Goal: Task Accomplishment & Management: Manage account settings

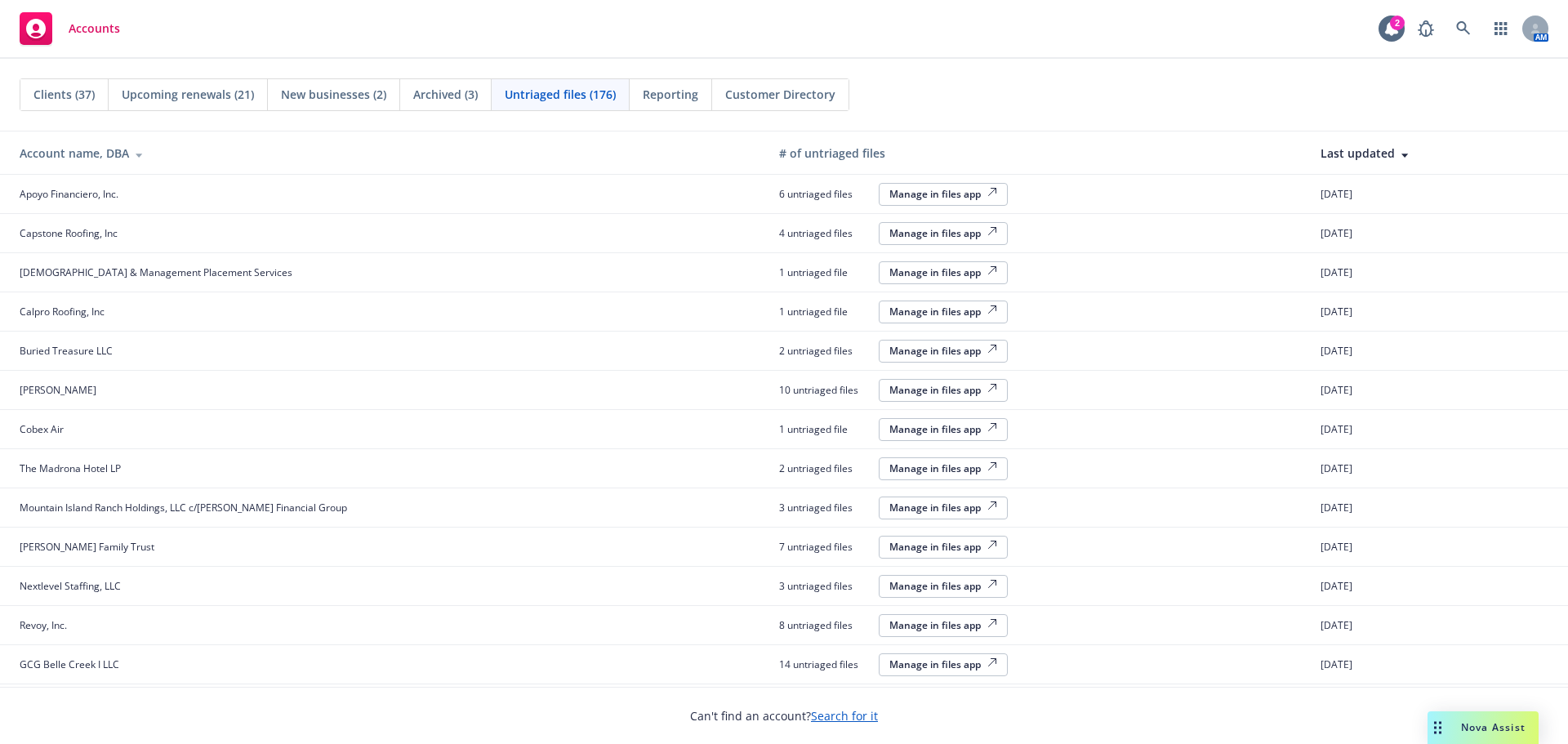
click at [64, 85] on span "Clients (37)" at bounding box center [64, 94] width 61 height 17
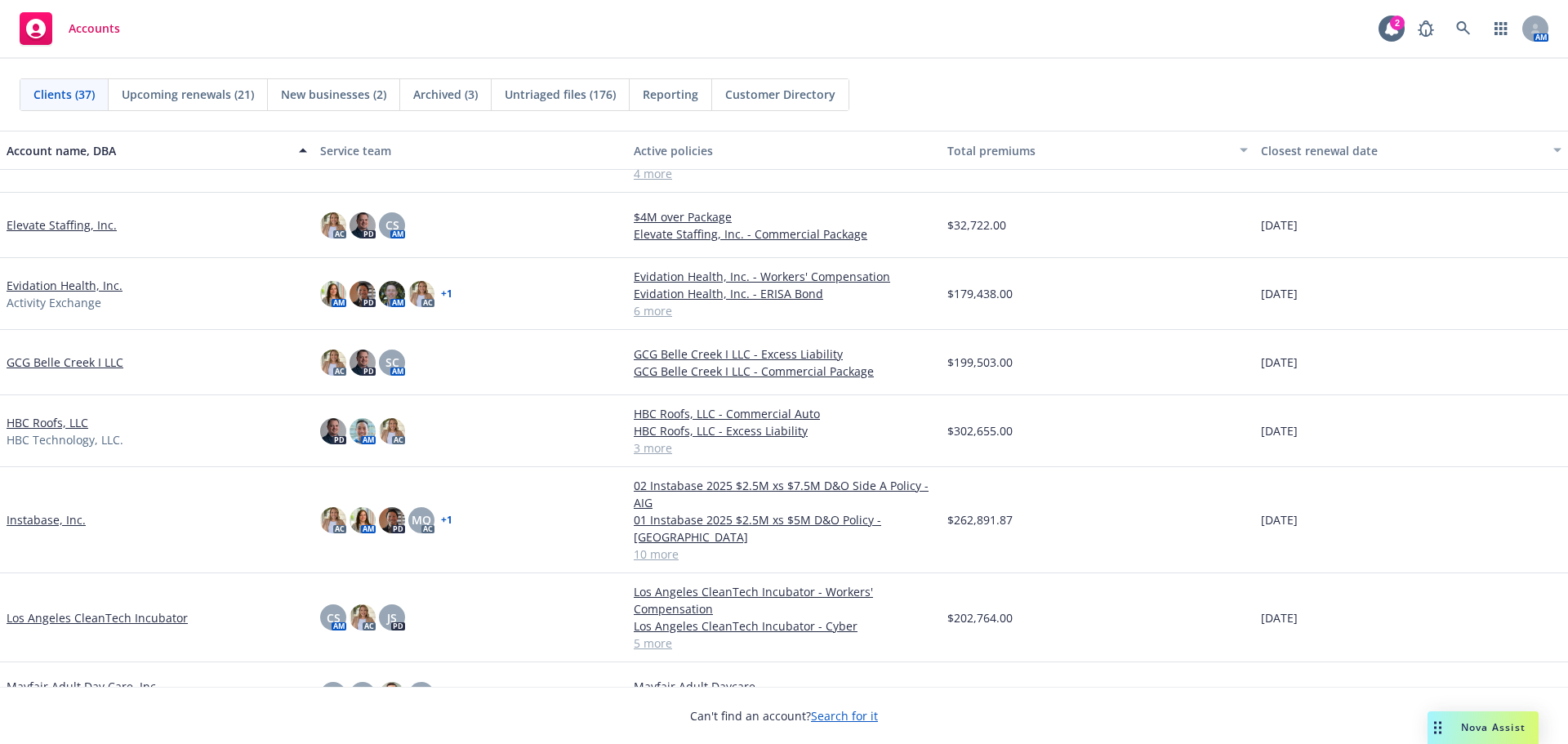
scroll to position [981, 0]
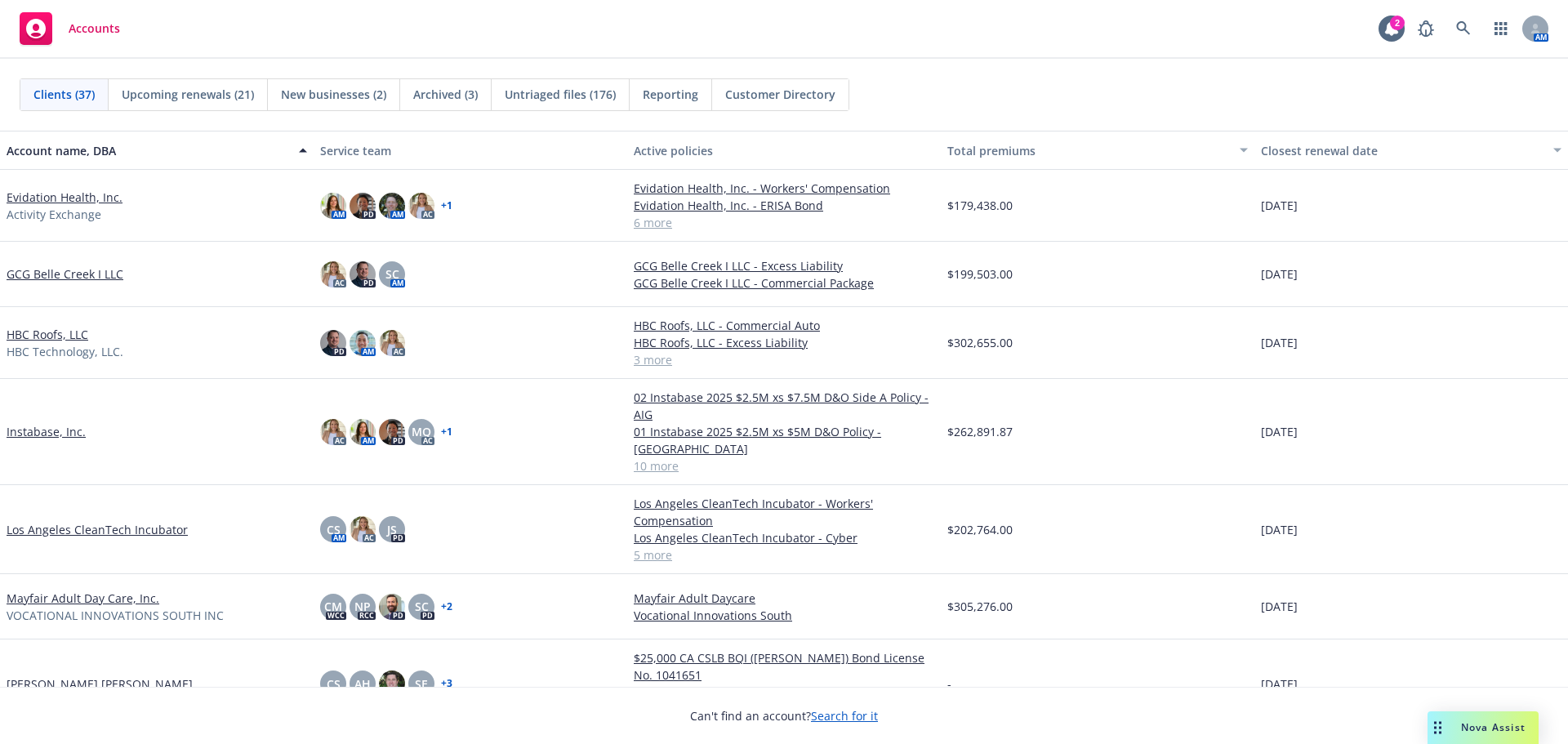
click at [74, 275] on link "GCG Belle Creek I LLC" at bounding box center [65, 274] width 116 height 17
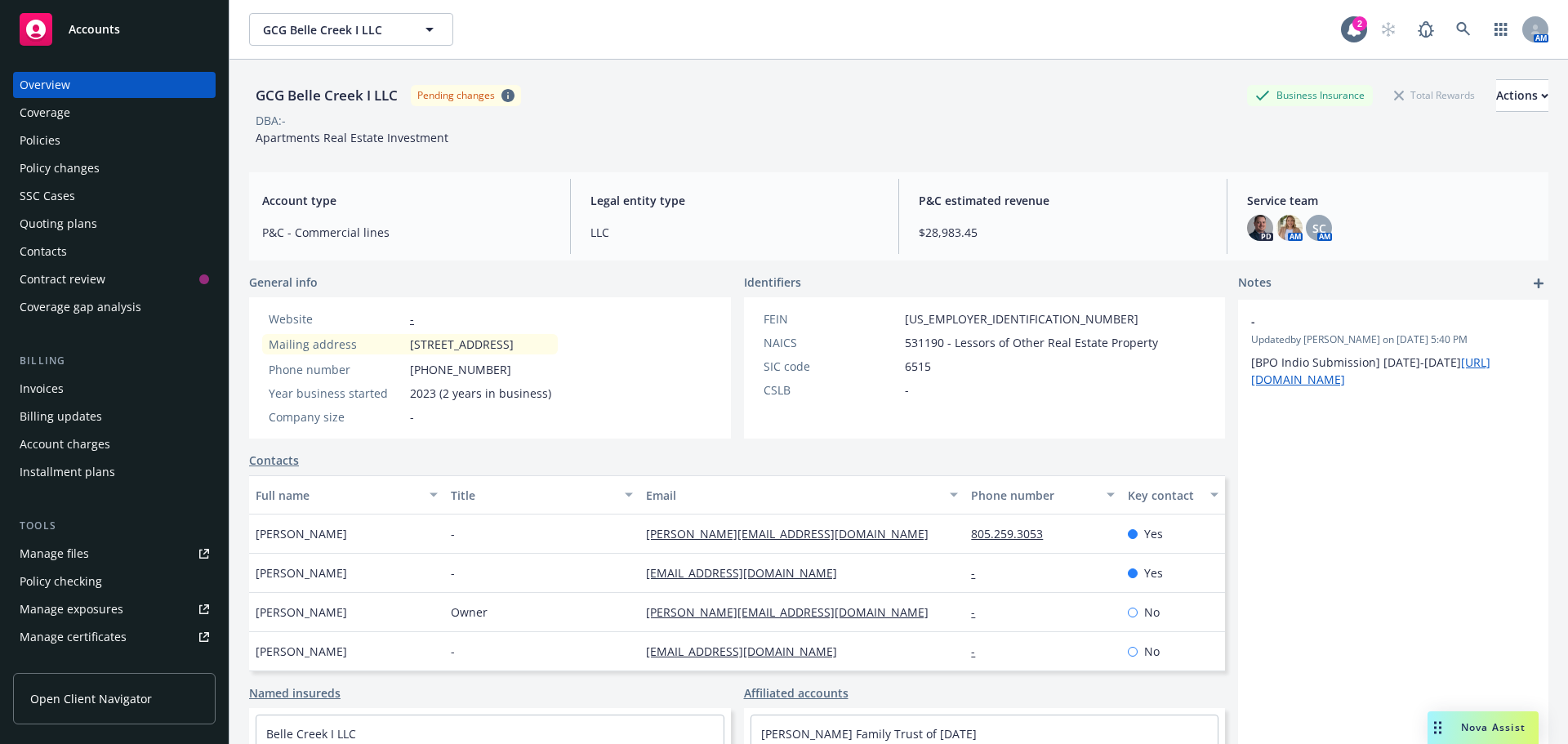
click at [100, 383] on div "Invoices" at bounding box center [115, 389] width 190 height 26
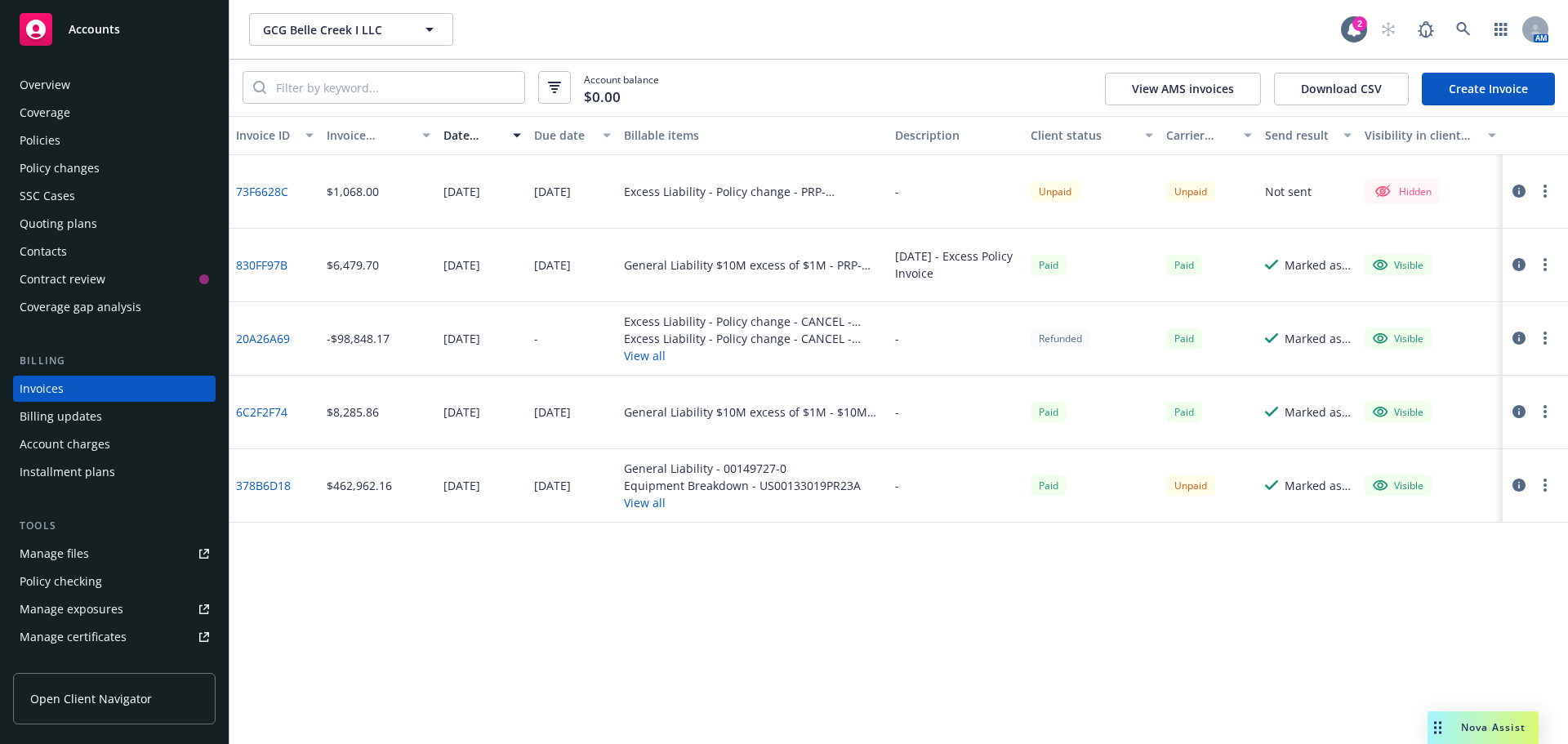
click at [1521, 190] on icon "button" at bounding box center [1519, 192] width 13 height 13
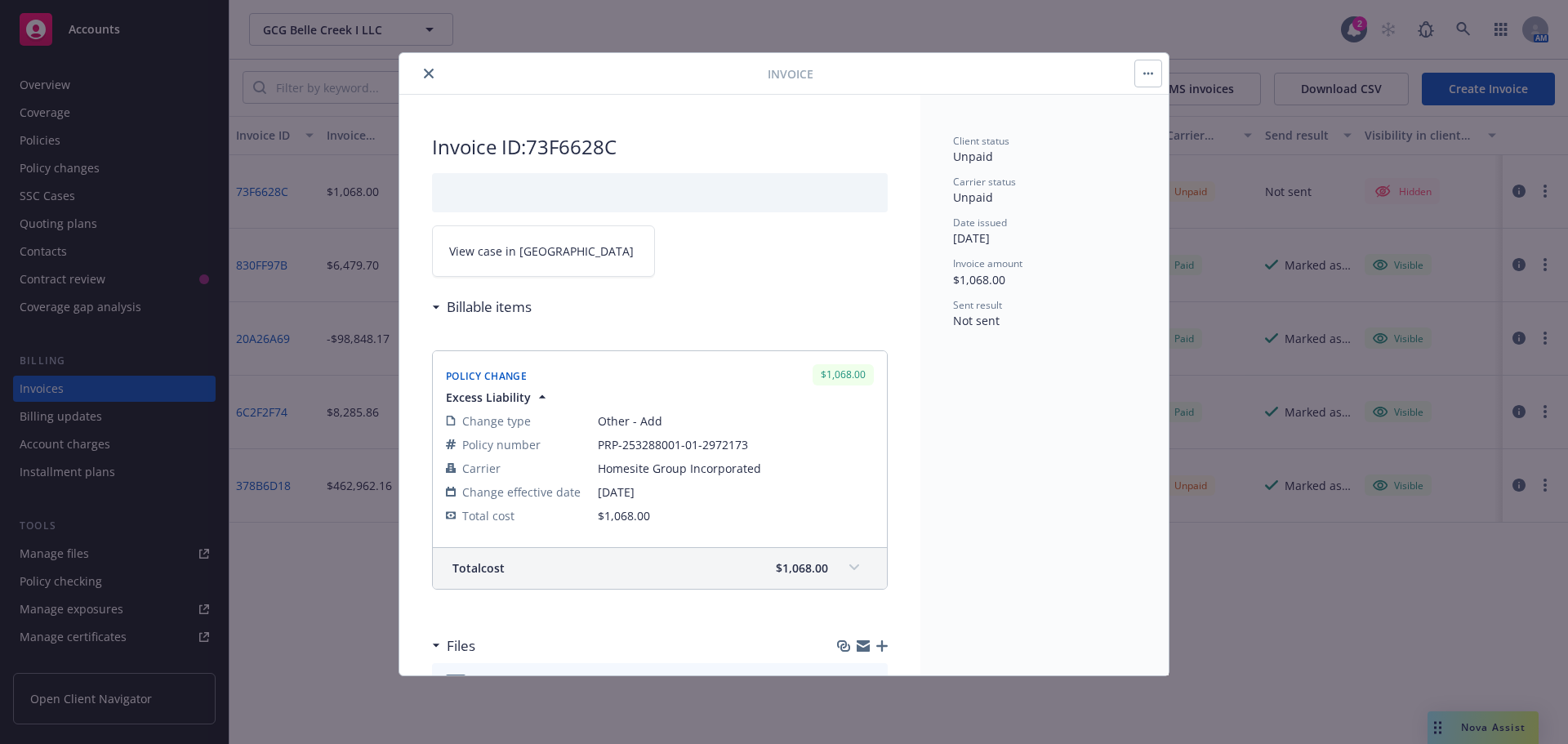
click at [423, 70] on button "close" at bounding box center [428, 73] width 20 height 20
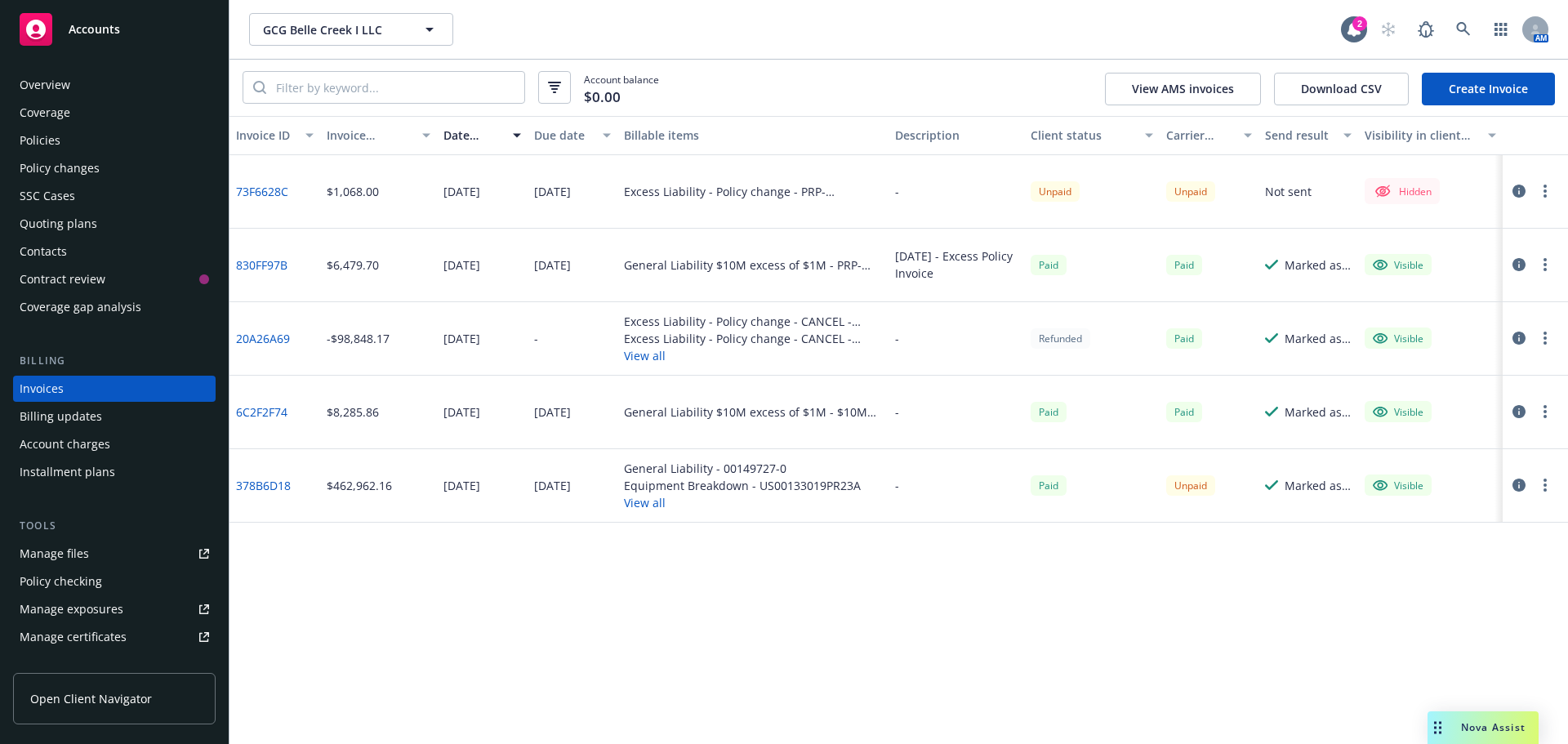
click at [1546, 189] on icon "button" at bounding box center [1545, 192] width 3 height 13
click at [1465, 387] on link "Copy logging email" at bounding box center [1450, 388] width 208 height 33
drag, startPoint x: 298, startPoint y: 190, endPoint x: 231, endPoint y: 192, distance: 67.0
click at [231, 192] on div "73F6628C" at bounding box center [274, 192] width 91 height 73
copy link "73F6628C"
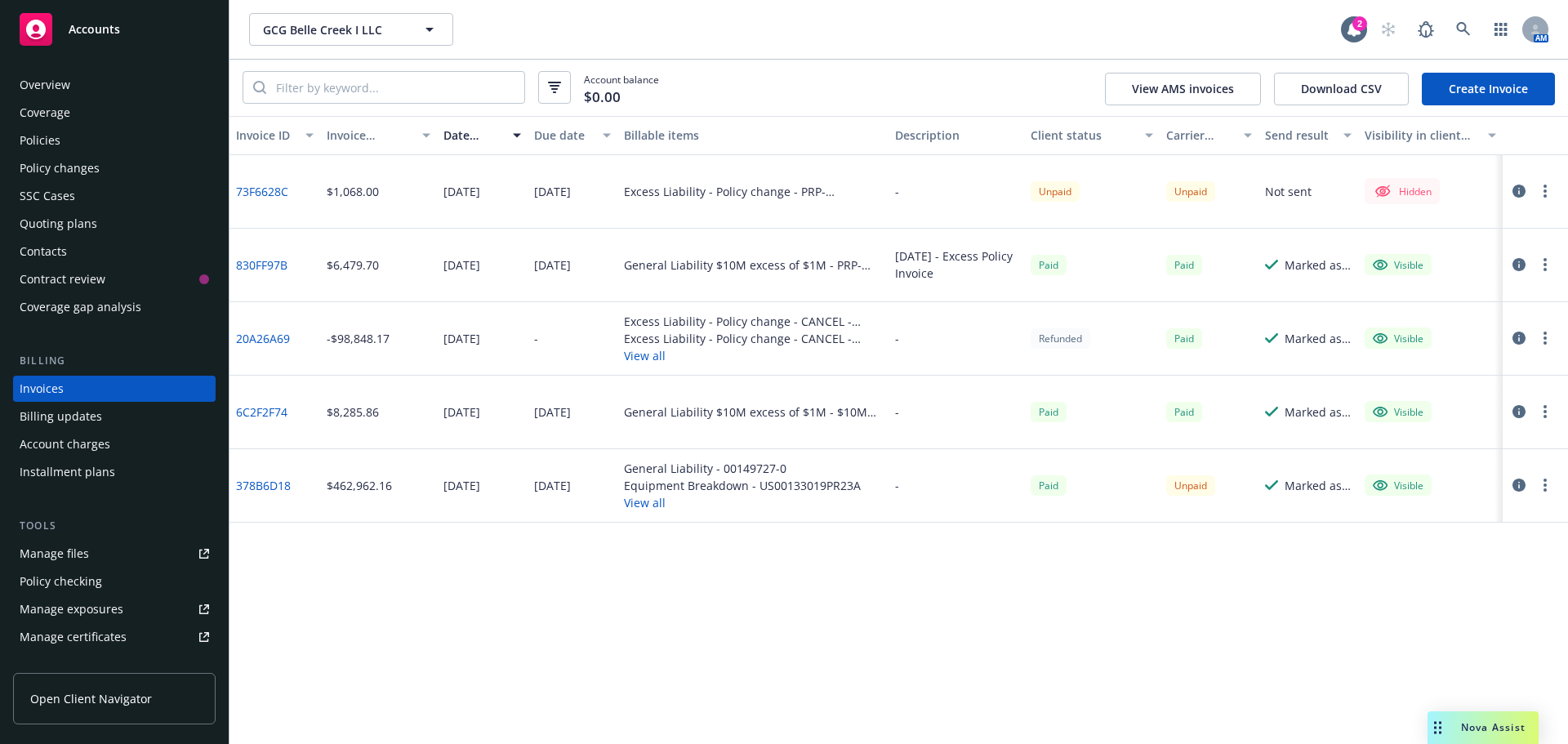
click at [269, 192] on link "73F6628C" at bounding box center [262, 192] width 53 height 17
click at [1521, 192] on icon "button" at bounding box center [1519, 192] width 13 height 13
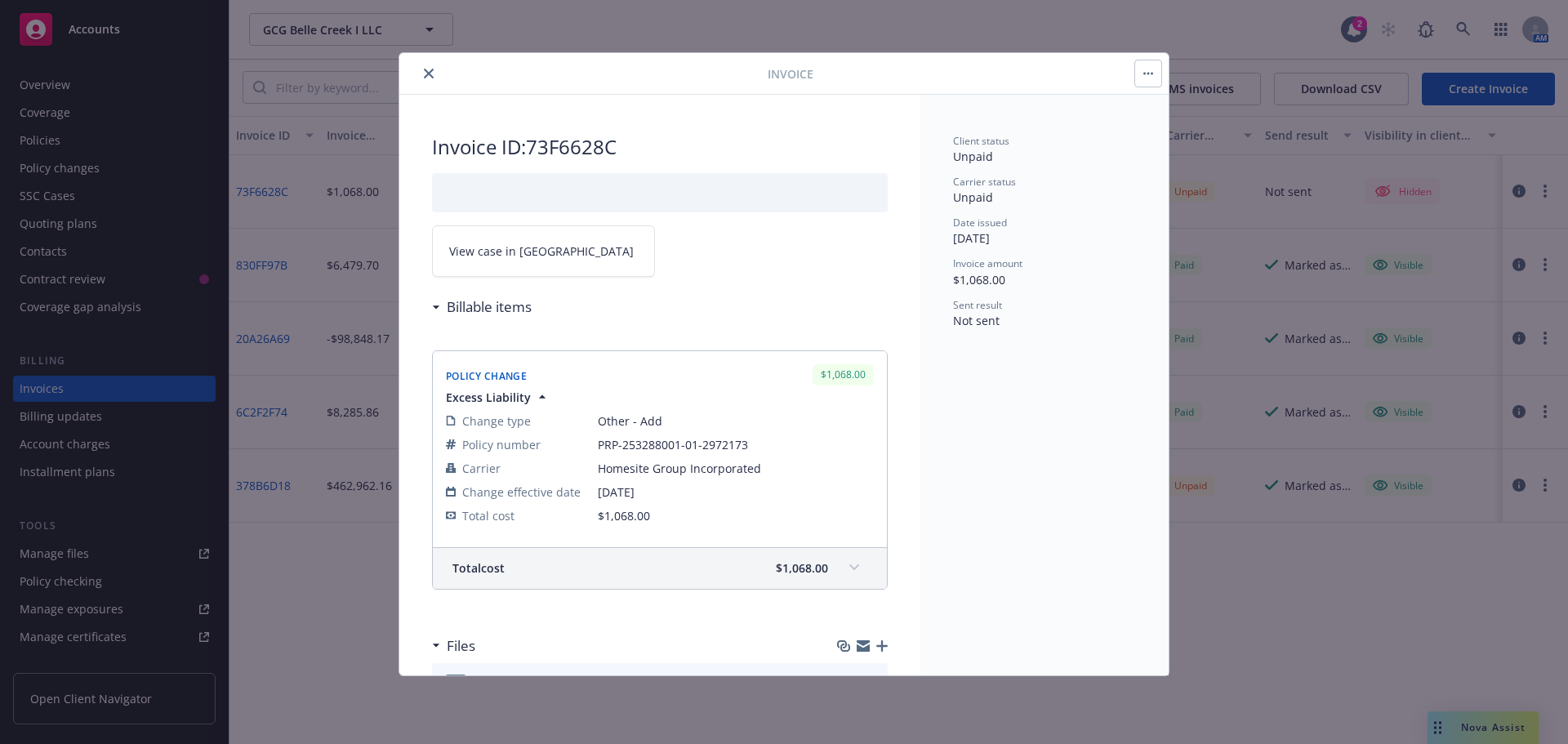
click at [508, 252] on span "View case in [GEOGRAPHIC_DATA]" at bounding box center [541, 251] width 185 height 17
click at [428, 68] on button "close" at bounding box center [428, 73] width 20 height 20
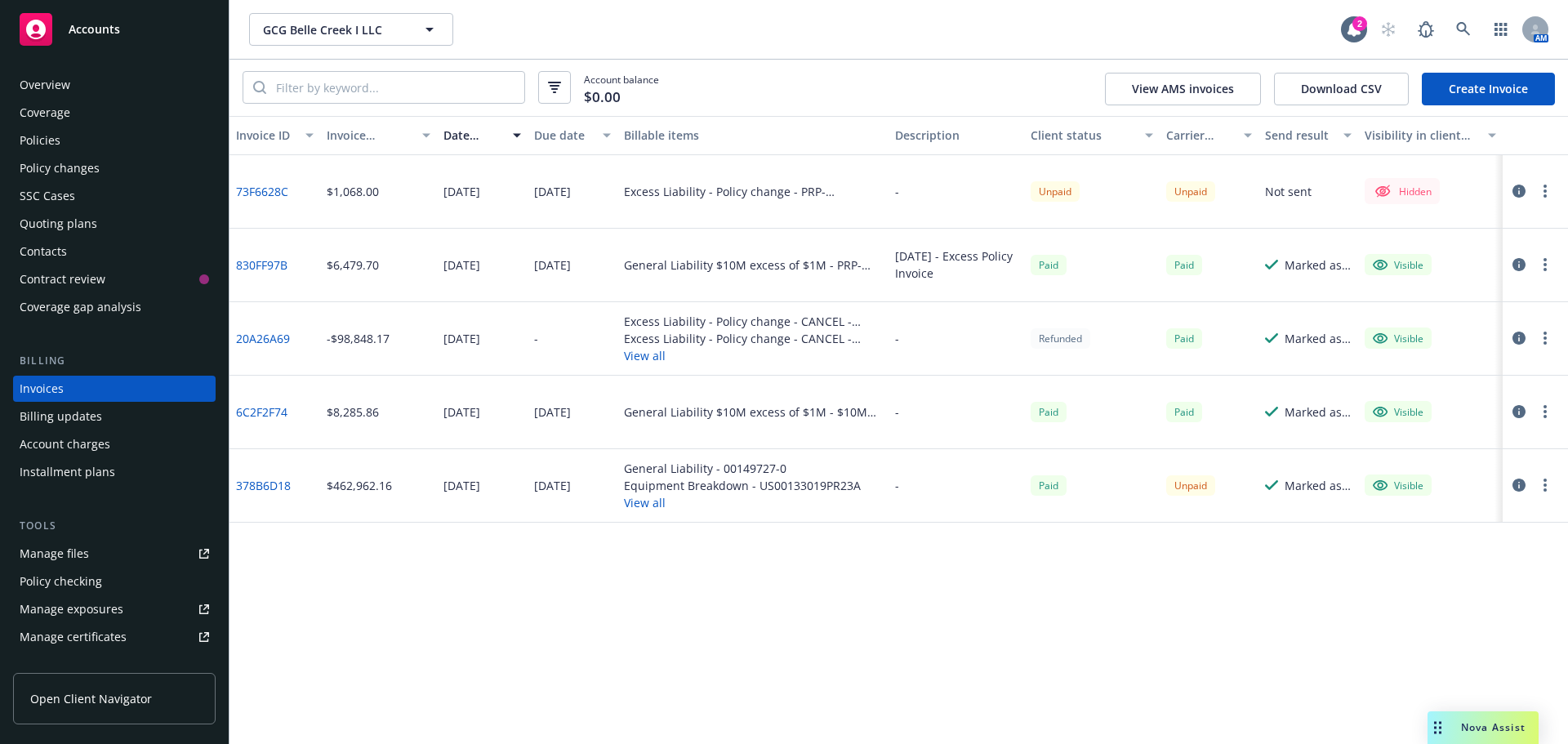
click at [77, 23] on span "Accounts" at bounding box center [94, 29] width 52 height 13
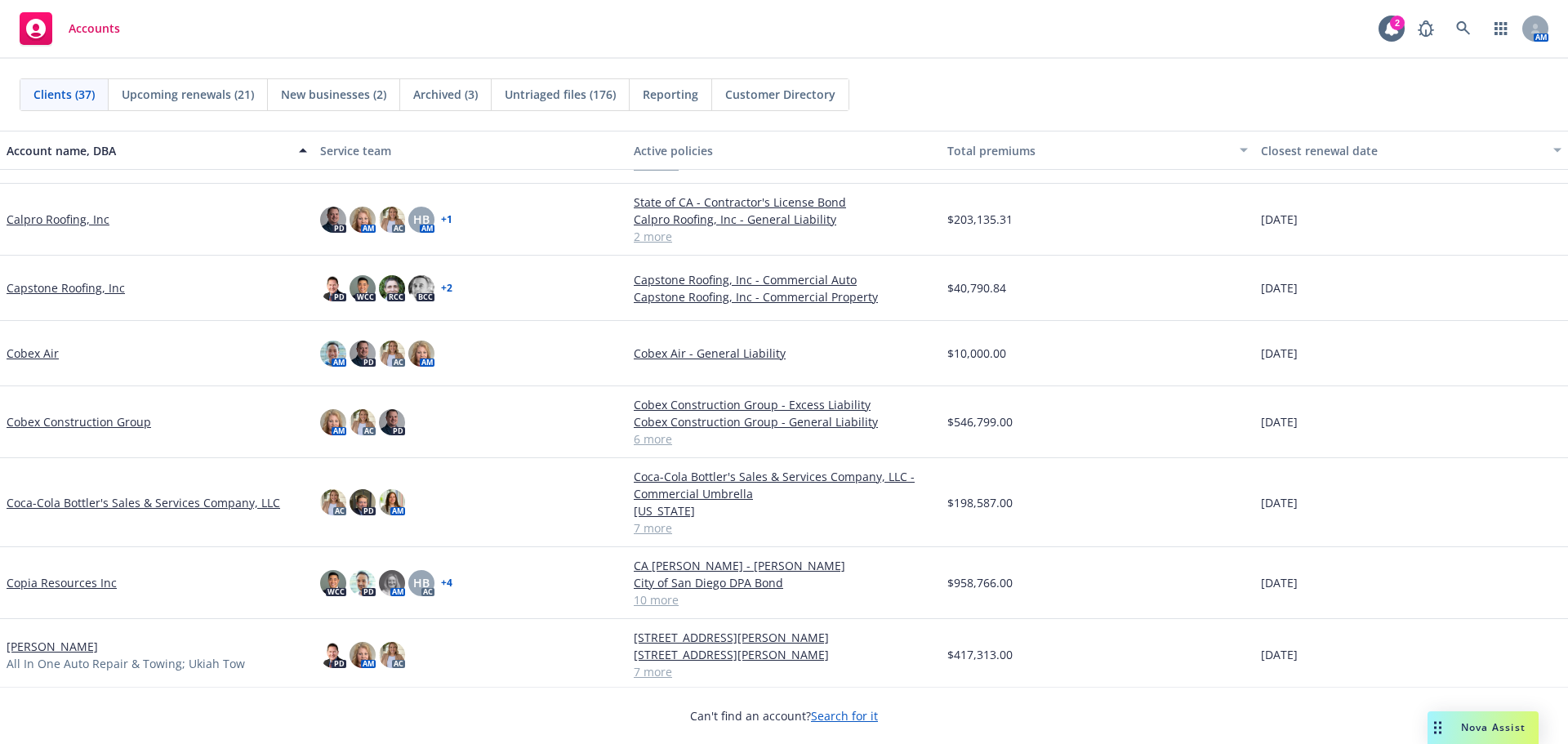
scroll to position [409, 0]
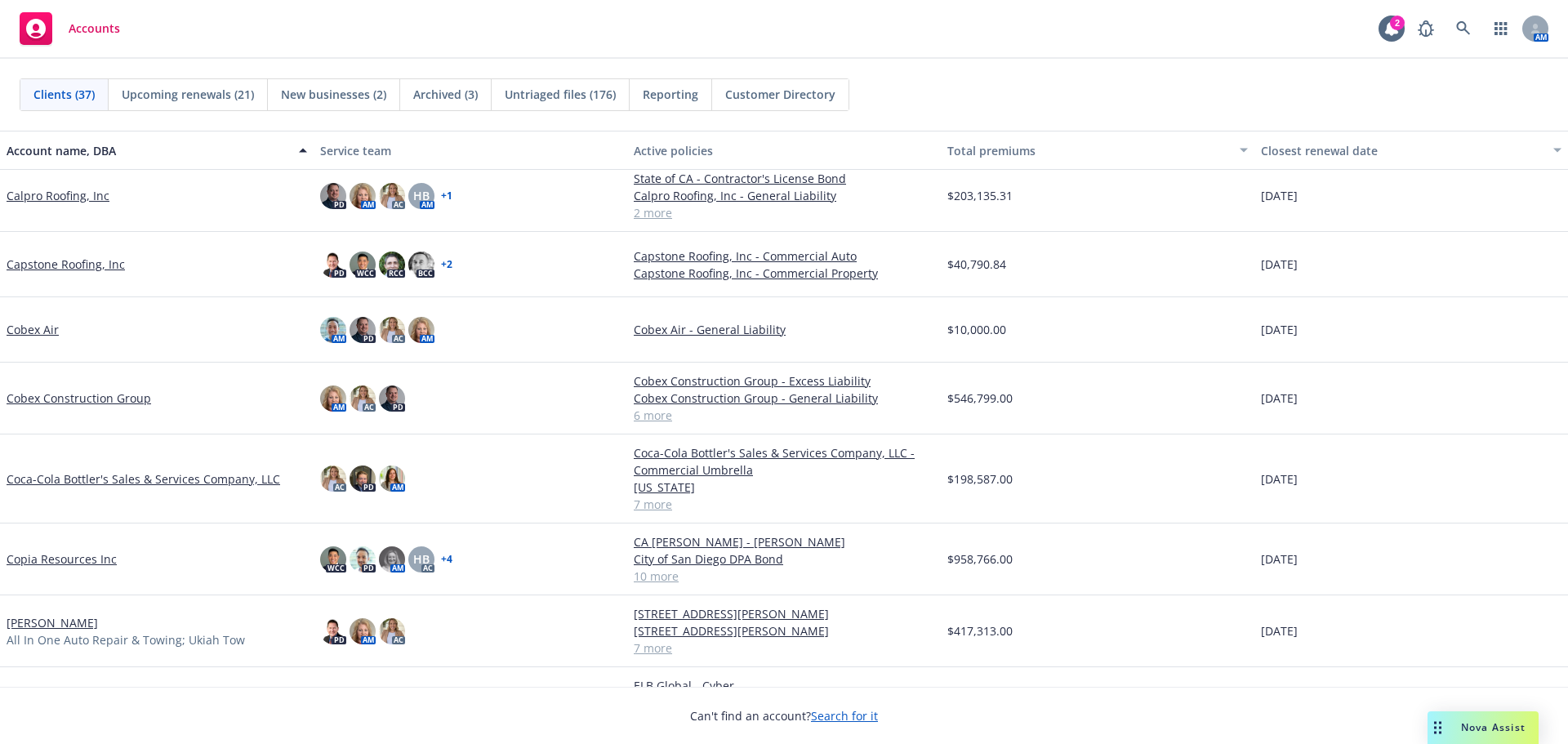
click at [98, 482] on link "Coca-Cola Bottler's Sales & Services Company, LLC" at bounding box center [143, 479] width 273 height 17
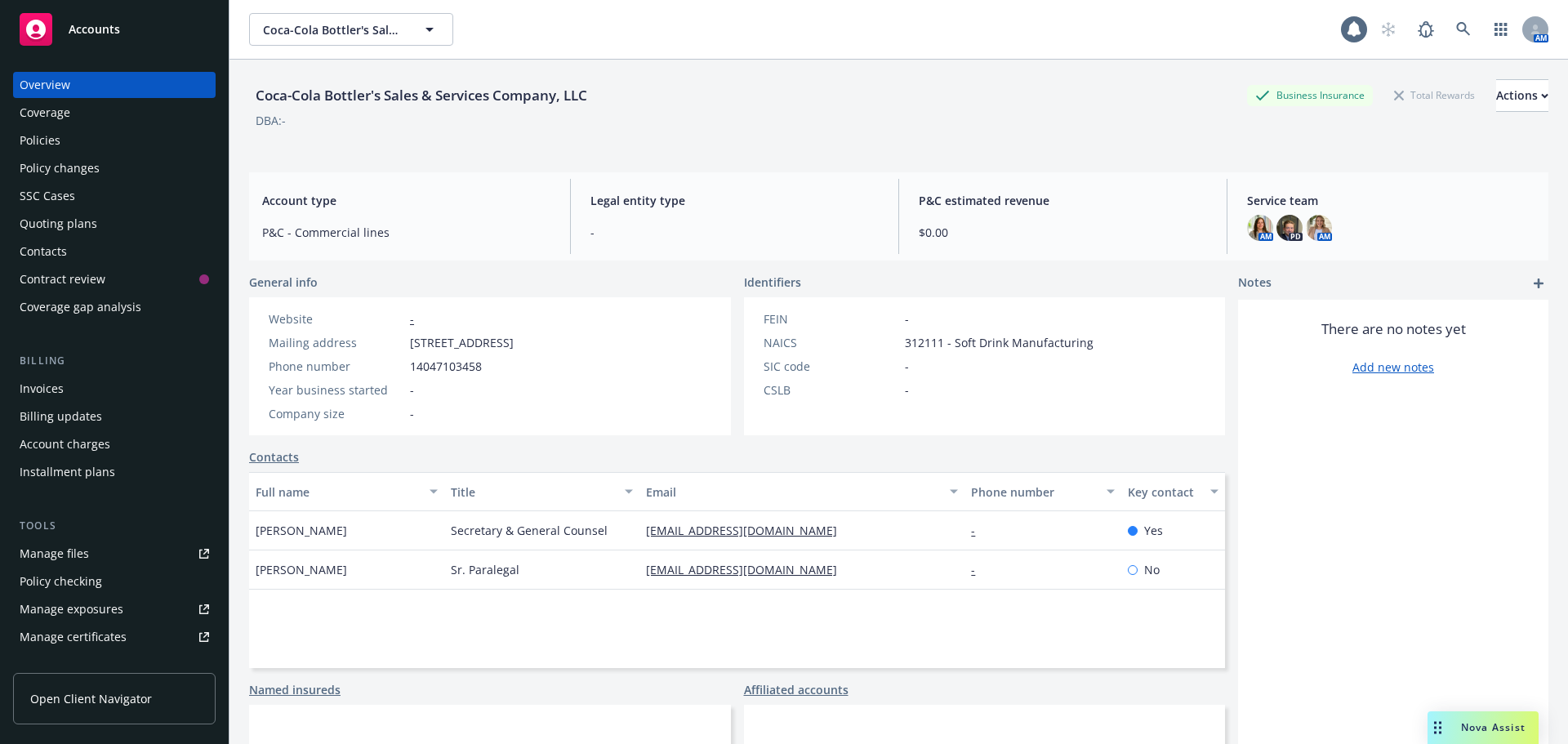
click at [89, 135] on div "Policies" at bounding box center [115, 141] width 190 height 26
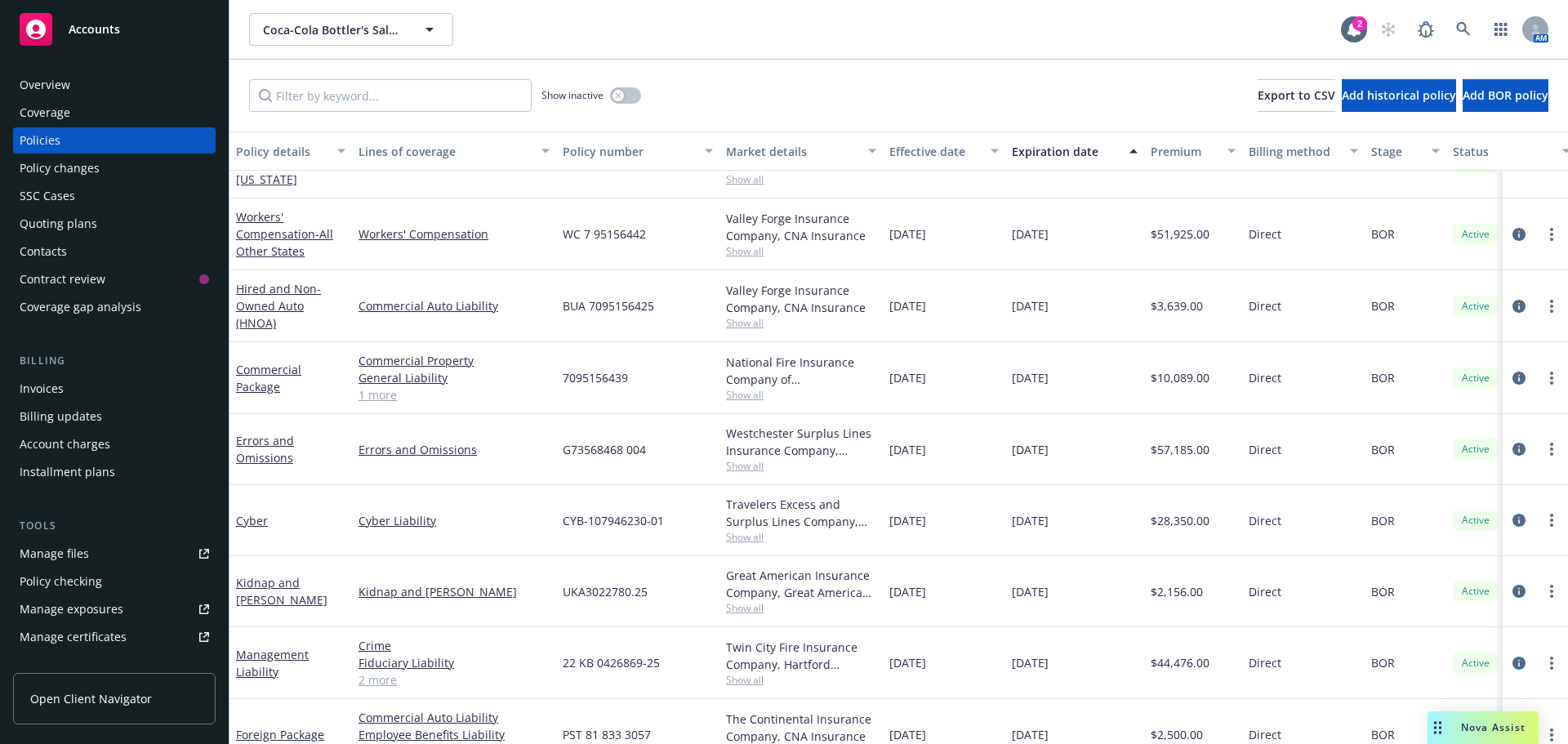
scroll to position [147, 0]
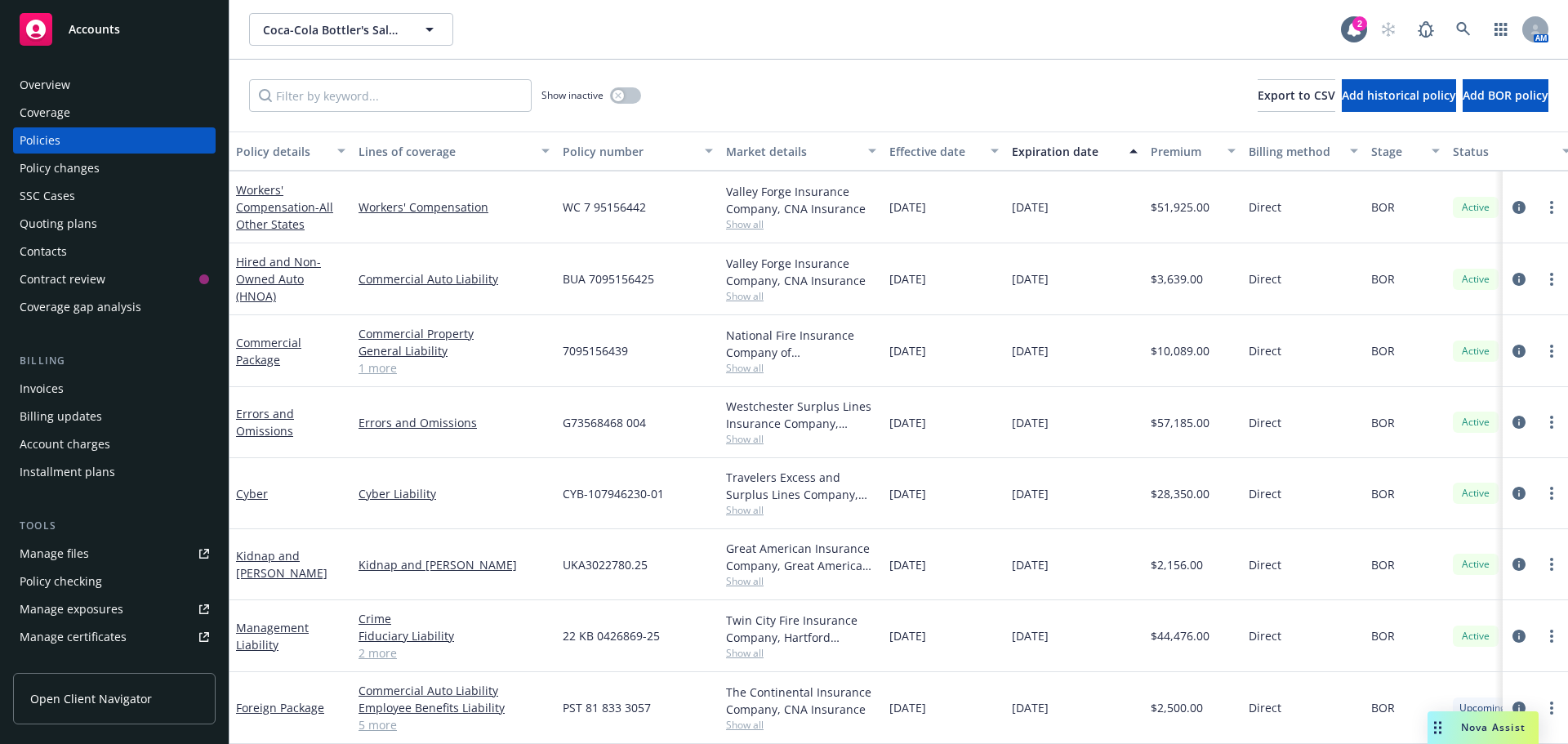
click at [730, 574] on span "Show all" at bounding box center [801, 581] width 150 height 14
click at [1542, 555] on link "more" at bounding box center [1551, 565] width 20 height 20
click at [1509, 511] on link "Copy logging email" at bounding box center [1465, 498] width 192 height 33
drag, startPoint x: 306, startPoint y: 550, endPoint x: 322, endPoint y: 548, distance: 16.1
click at [306, 550] on link "Kidnap and [PERSON_NAME]" at bounding box center [281, 565] width 91 height 33
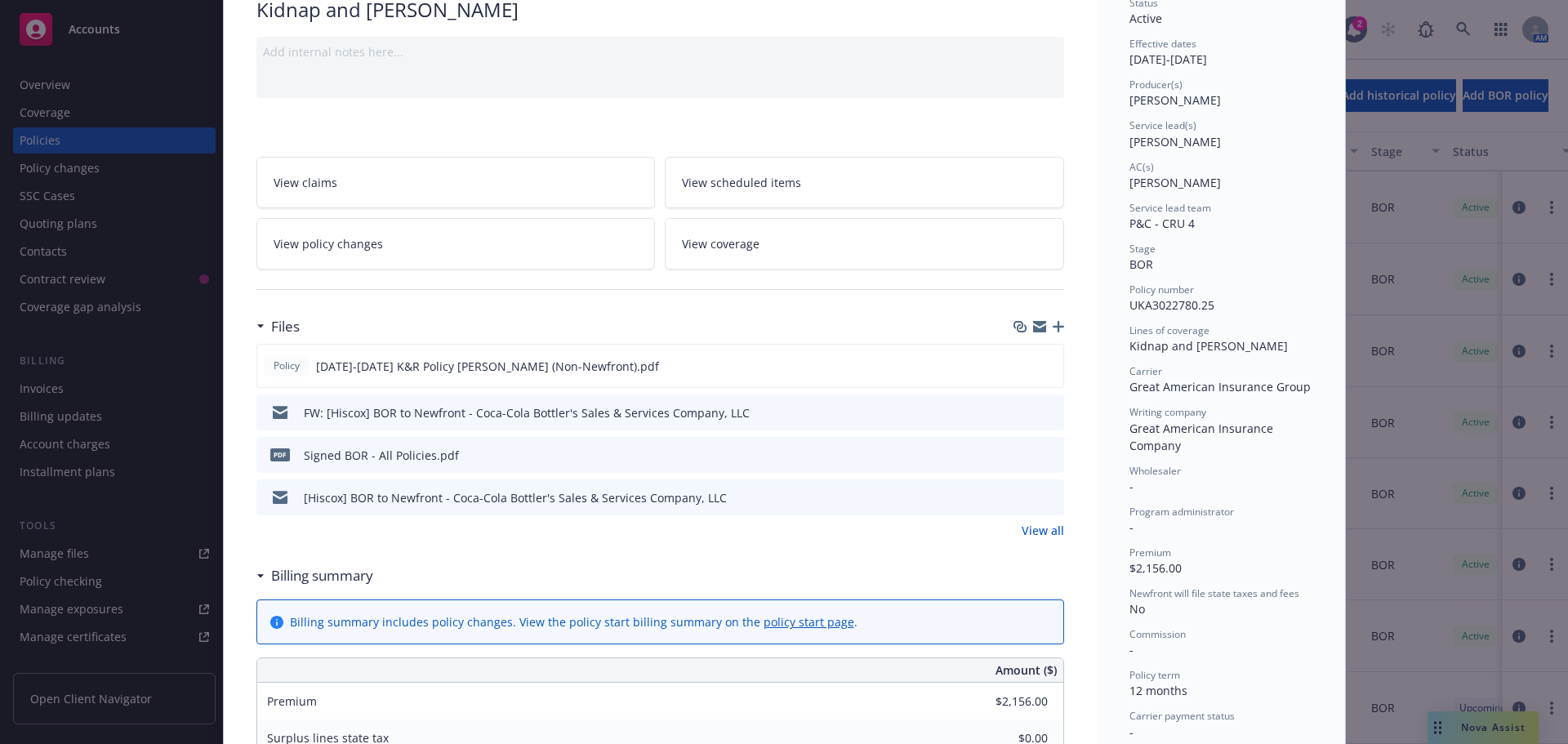
scroll to position [245, 0]
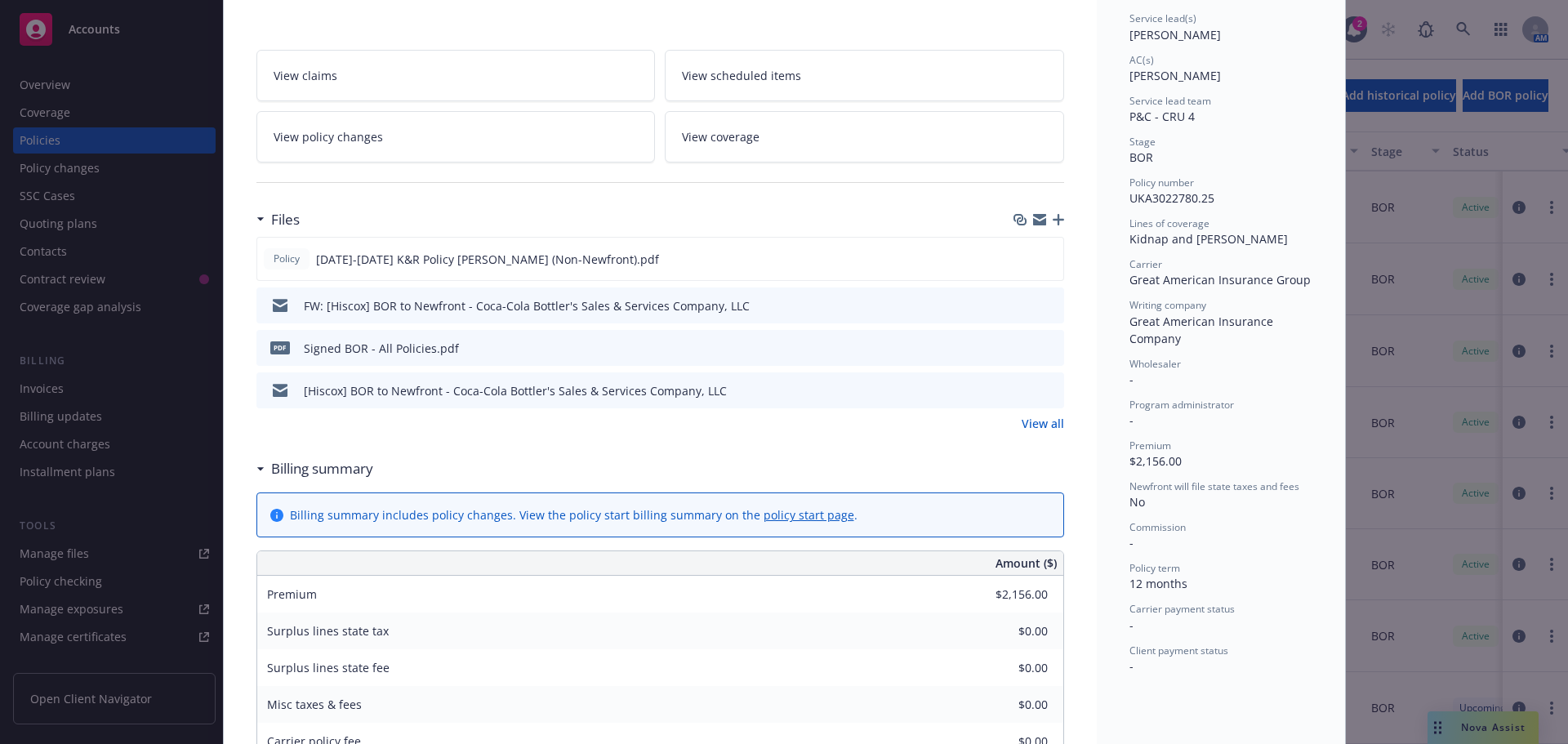
click at [1053, 219] on icon "button" at bounding box center [1058, 220] width 11 height 11
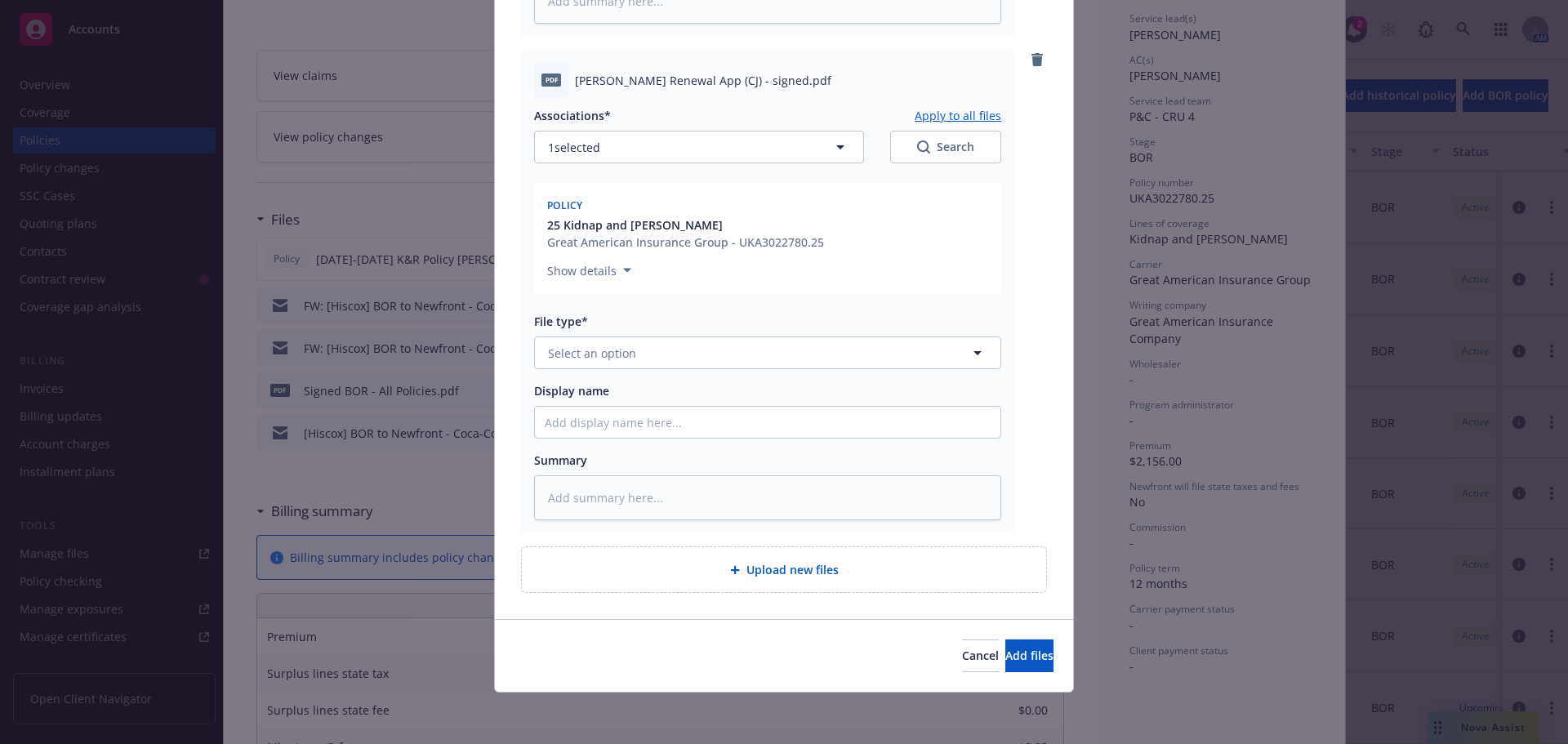
scroll to position [1136, 0]
type textarea "x"
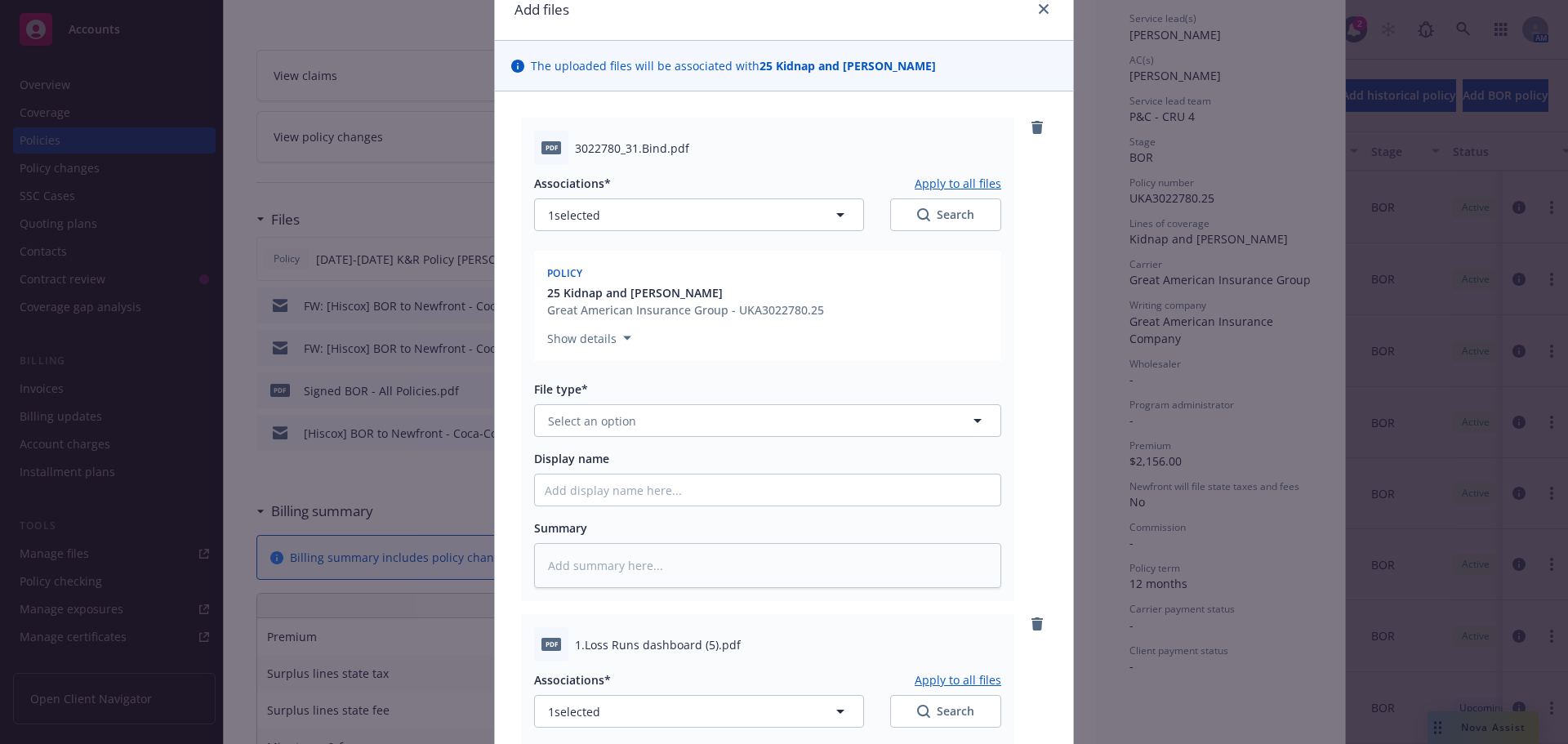
scroll to position [0, 0]
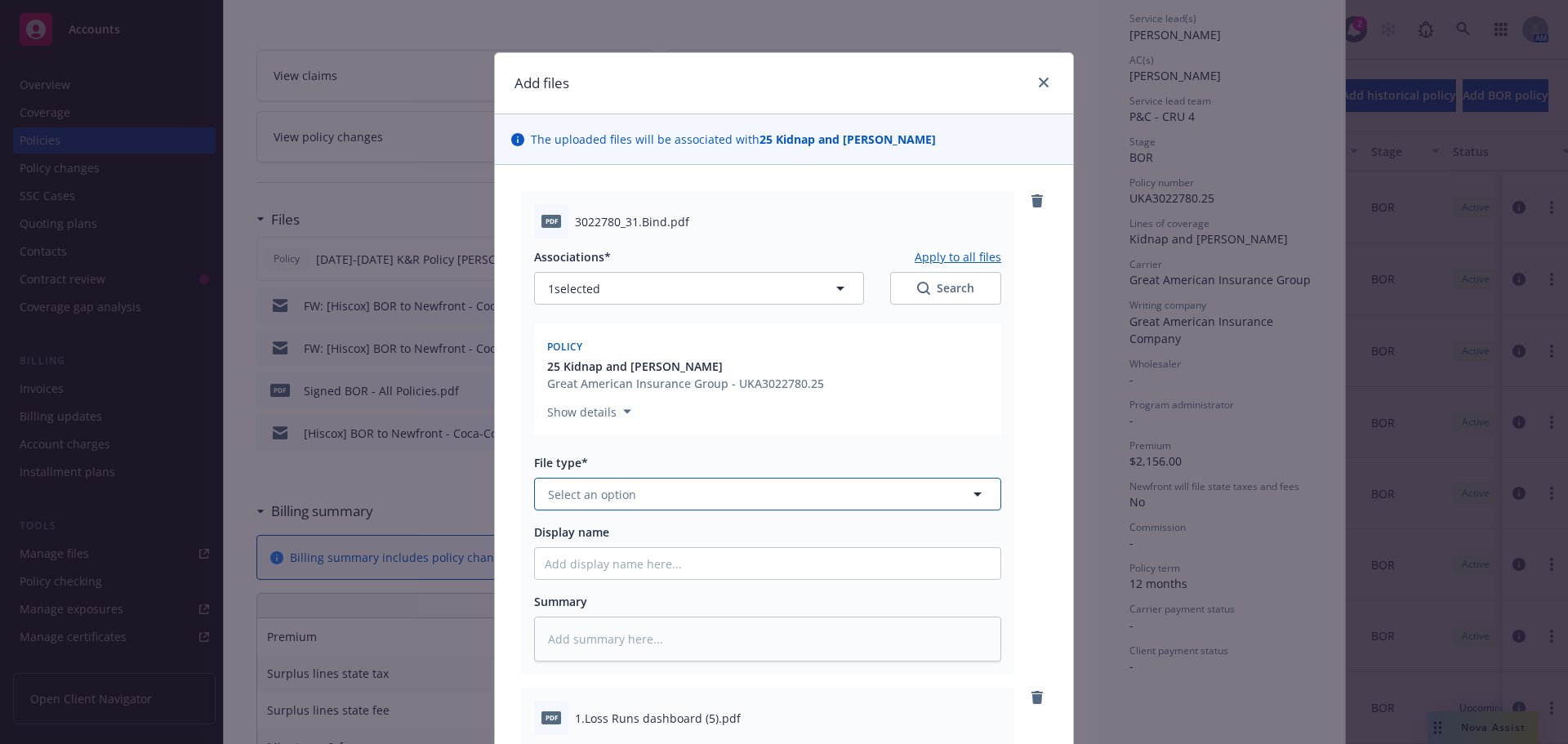
click at [677, 487] on button "Select an option" at bounding box center [768, 494] width 468 height 33
type input "bin"
click at [661, 536] on div "Binder" at bounding box center [767, 539] width 446 height 23
type textarea "x"
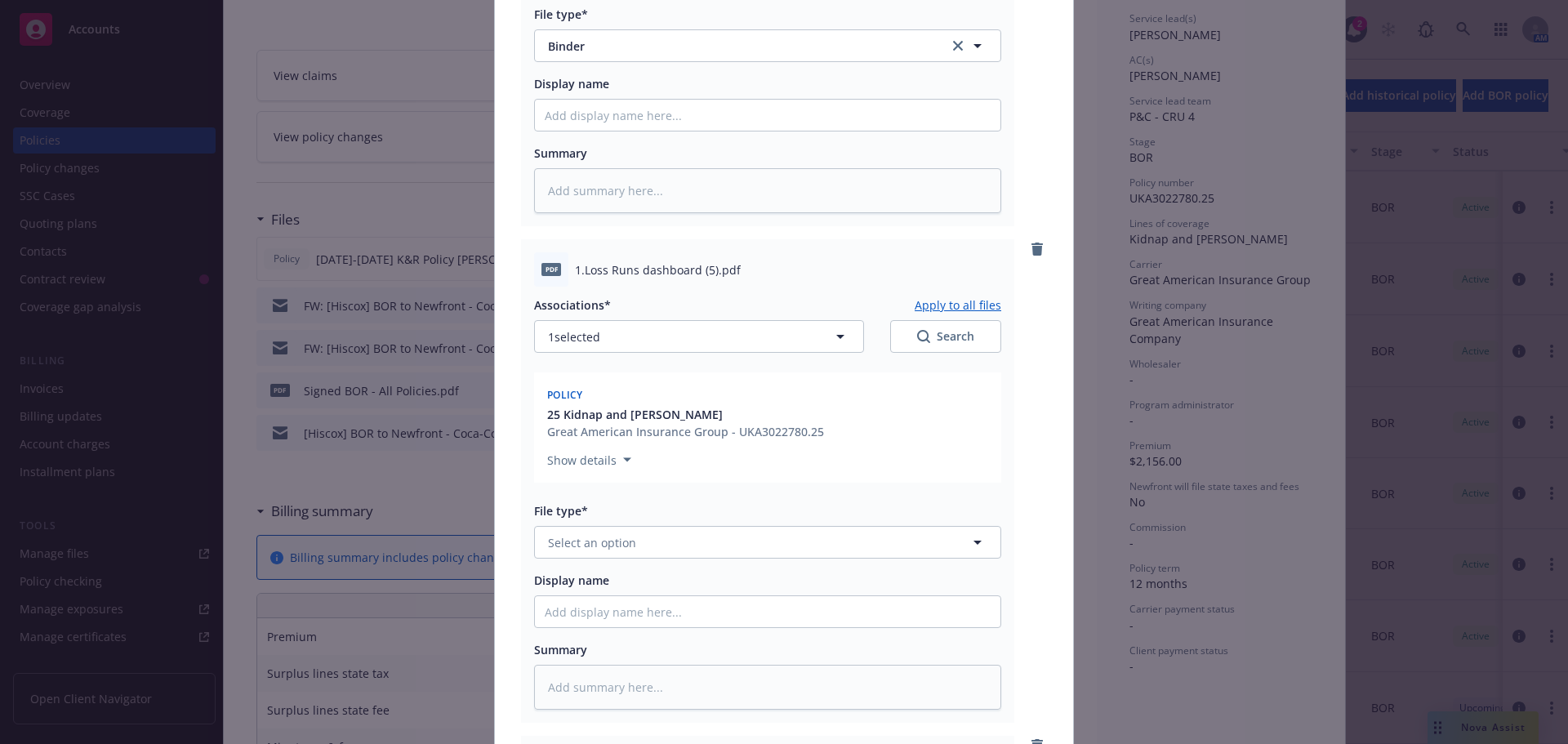
scroll to position [490, 0]
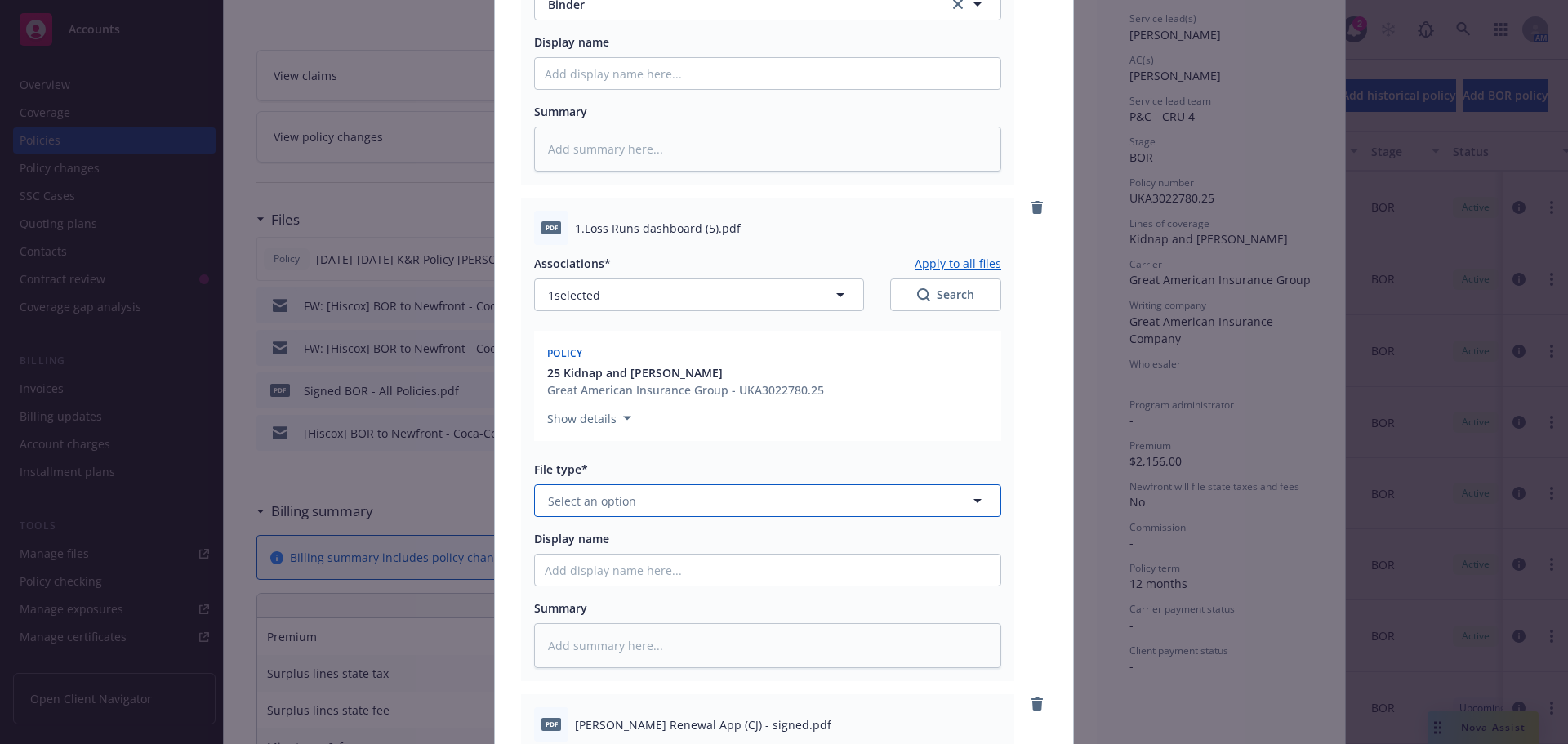
click at [676, 504] on button "Select an option" at bounding box center [768, 501] width 468 height 33
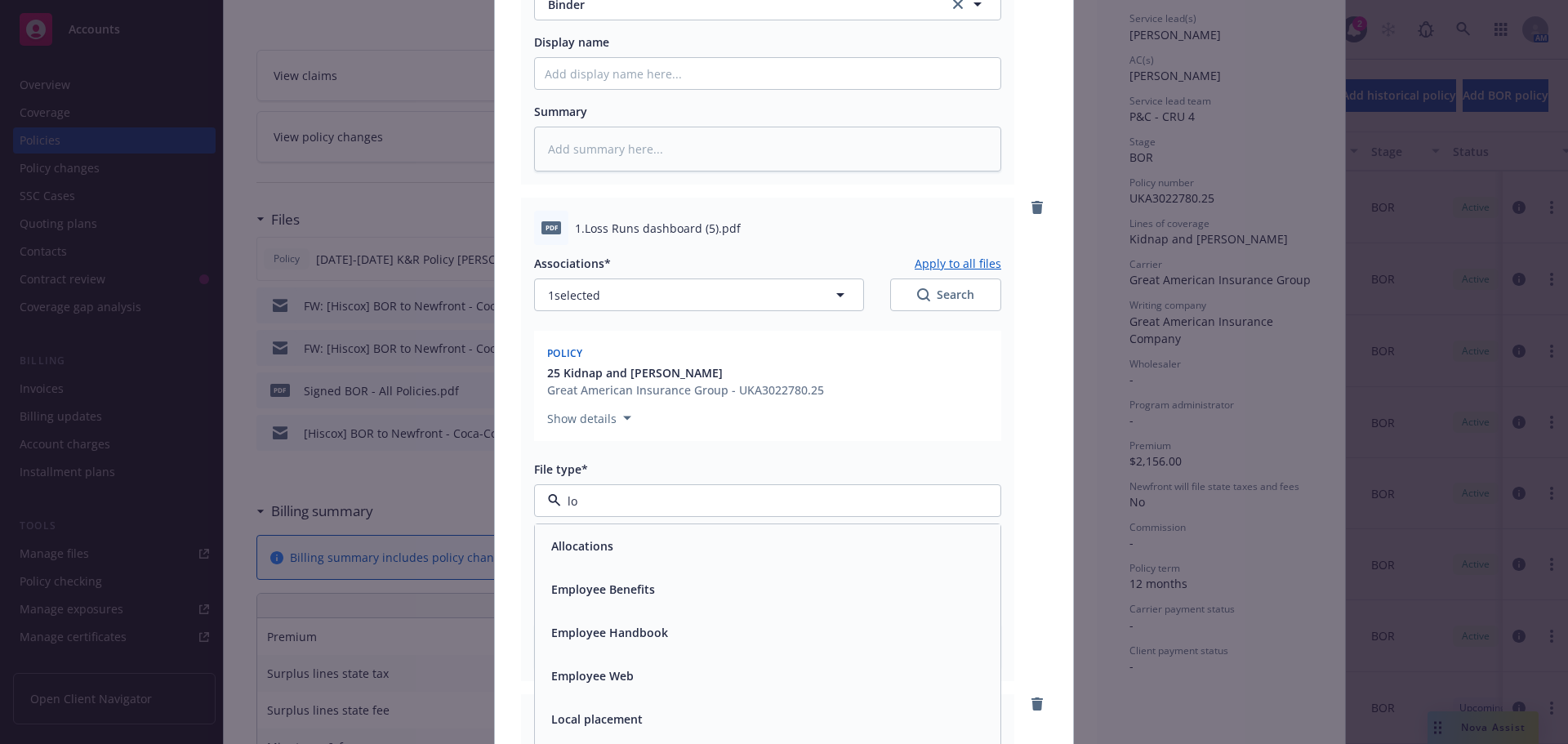
type input "los"
click at [675, 534] on div "Loss Runs" at bounding box center [768, 546] width 466 height 43
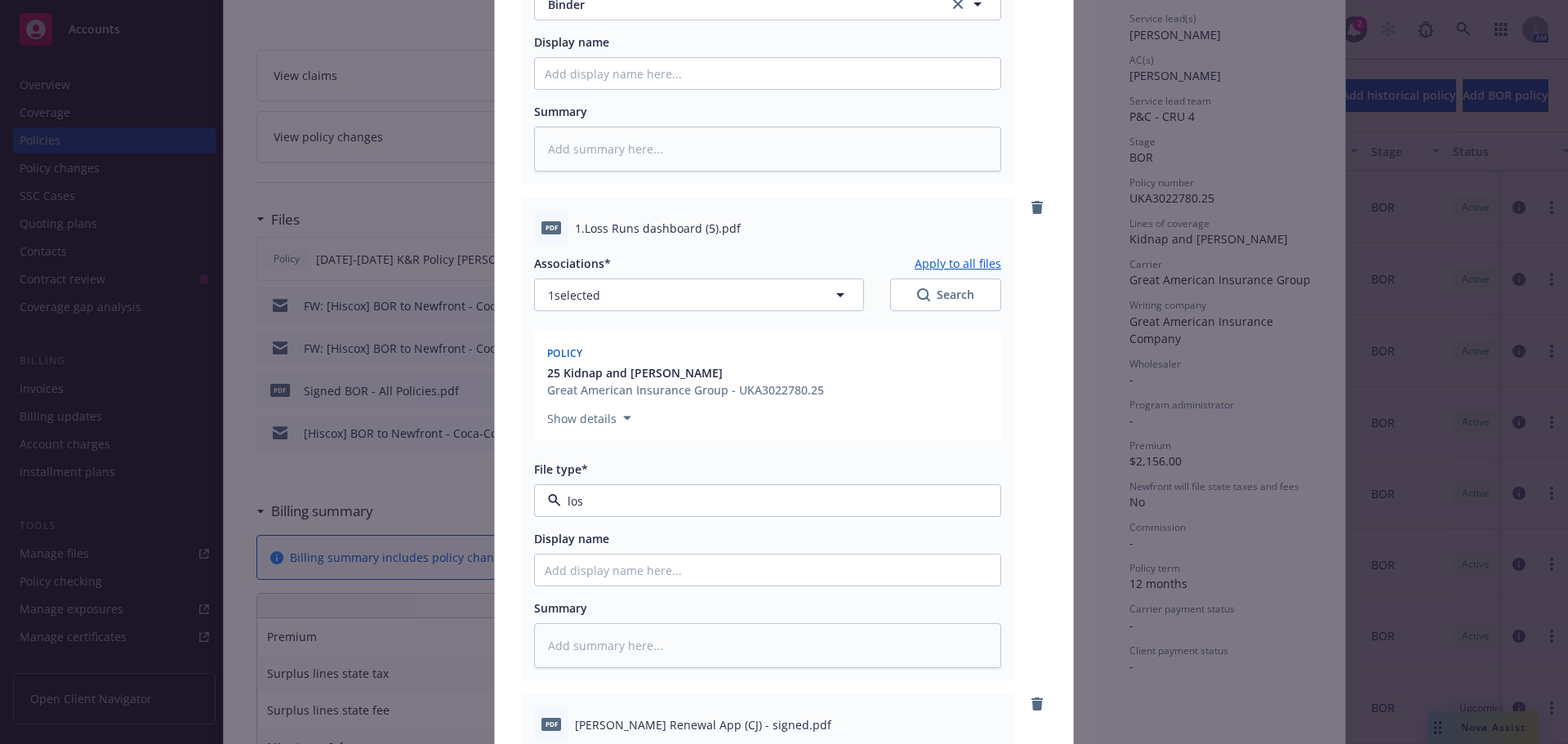
type textarea "x"
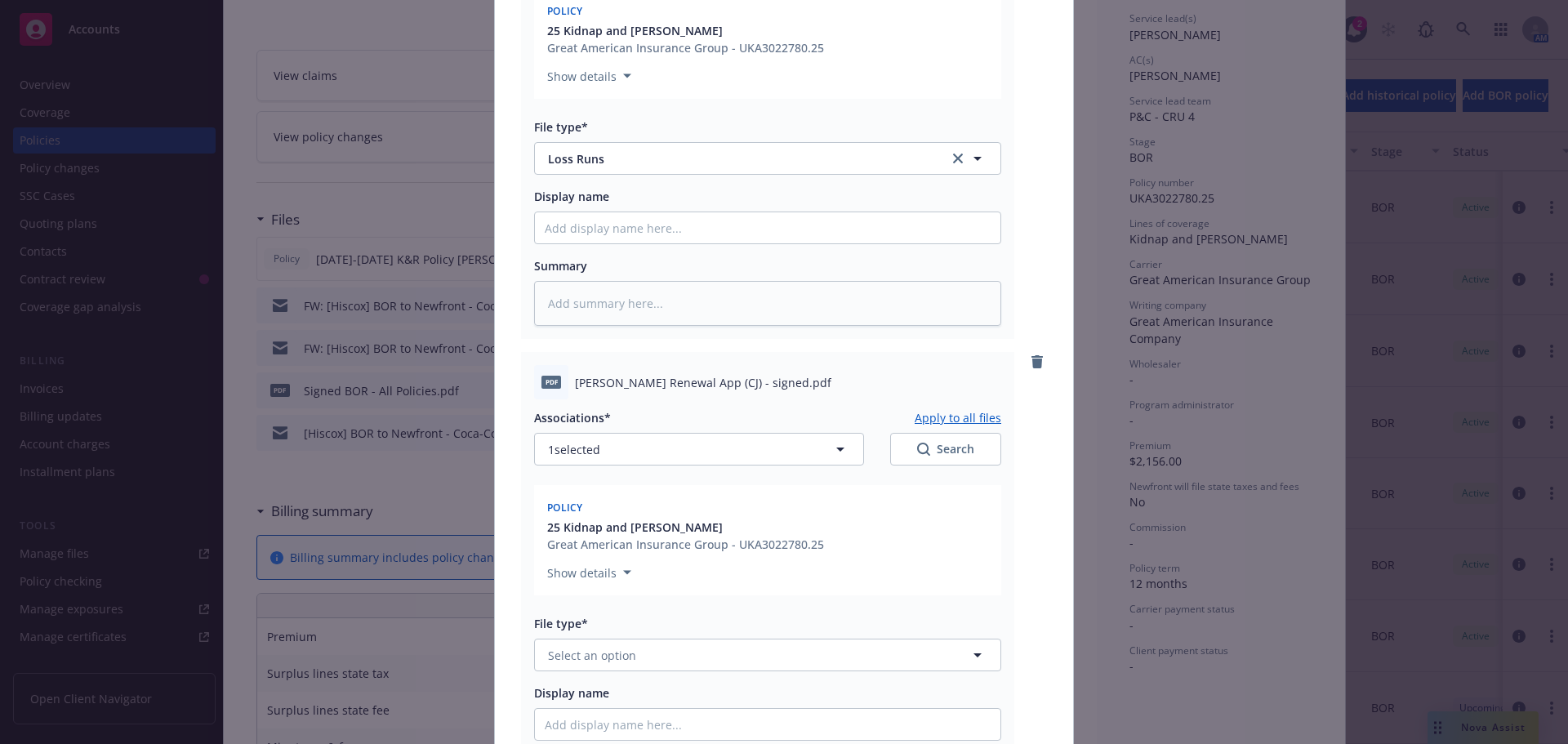
scroll to position [899, 0]
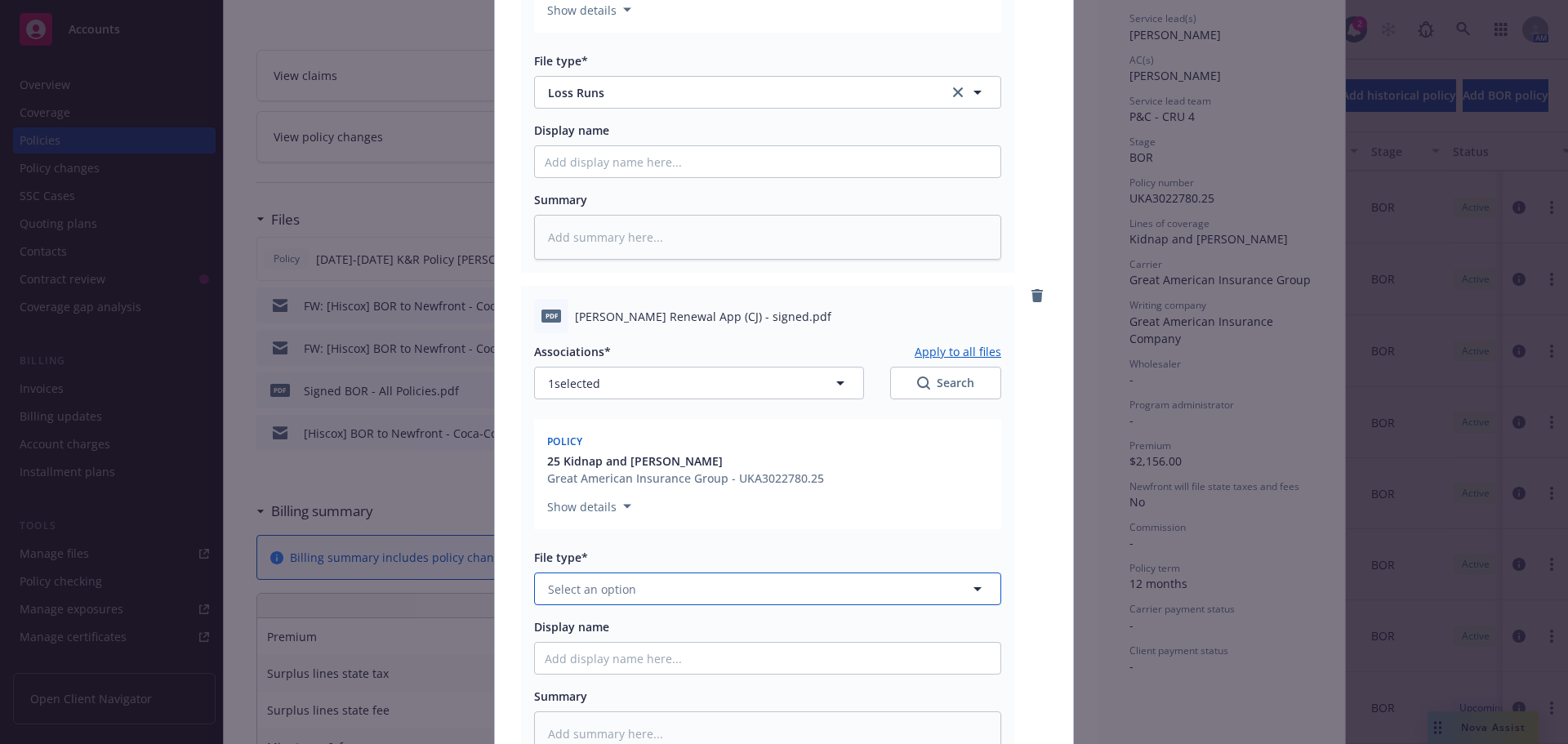
click at [675, 584] on button "Select an option" at bounding box center [768, 589] width 468 height 33
type input "app"
click at [690, 674] on div "Application - signed" at bounding box center [767, 677] width 446 height 23
type textarea "x"
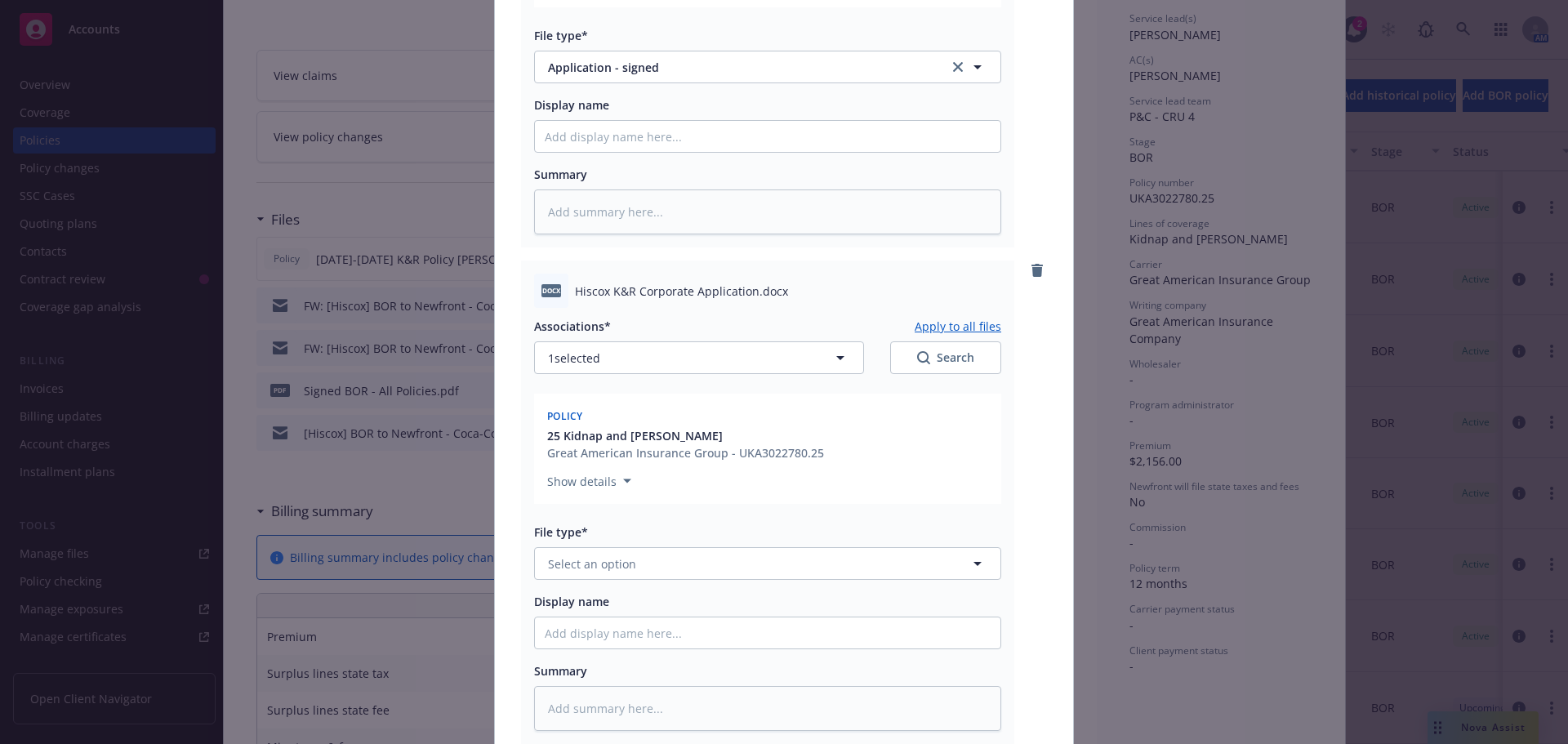
scroll to position [1471, 0]
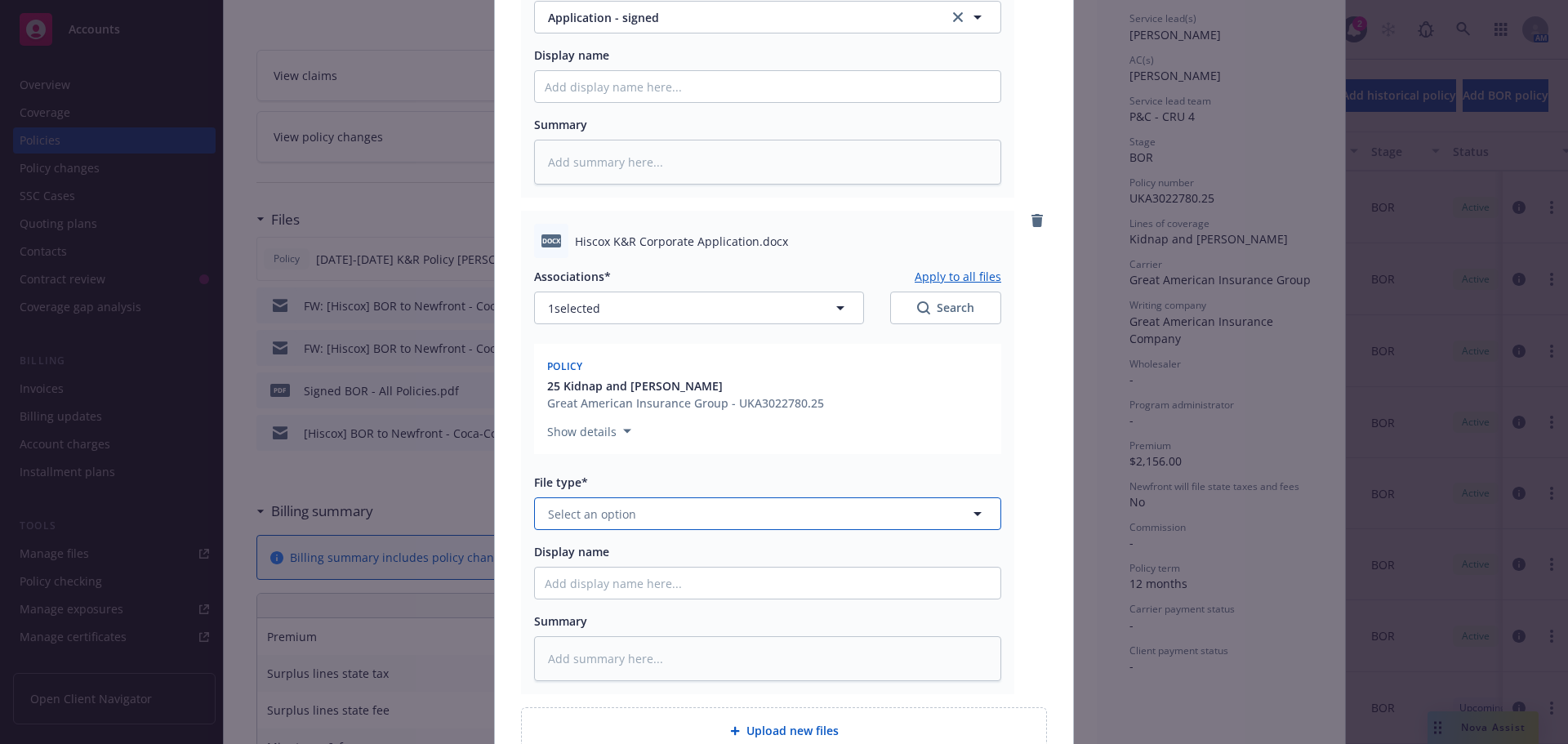
click at [669, 515] on button "Select an option" at bounding box center [768, 514] width 468 height 33
type input "app"
click at [639, 549] on div "Application" at bounding box center [767, 559] width 446 height 23
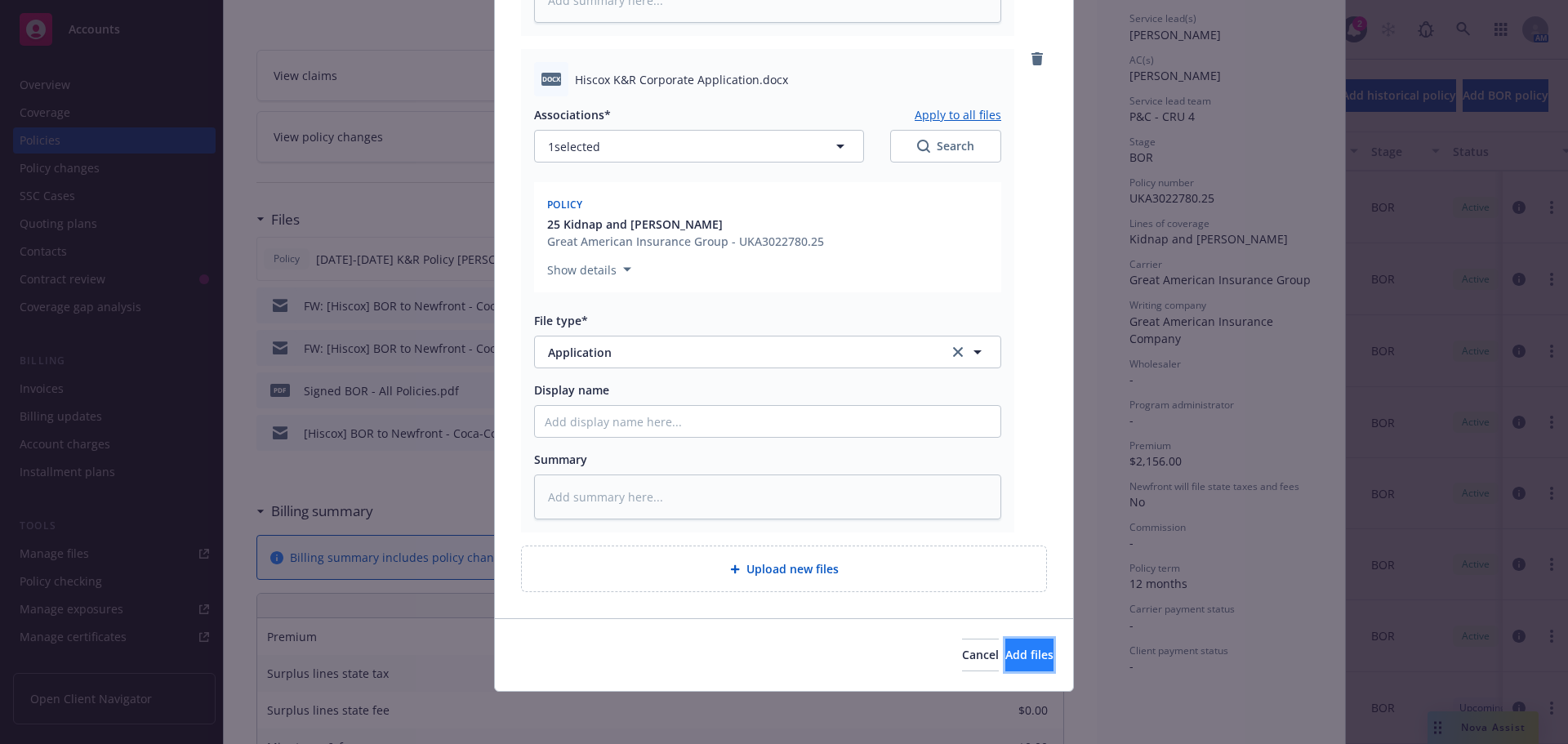
click at [1026, 649] on button "Add files" at bounding box center [1029, 655] width 48 height 33
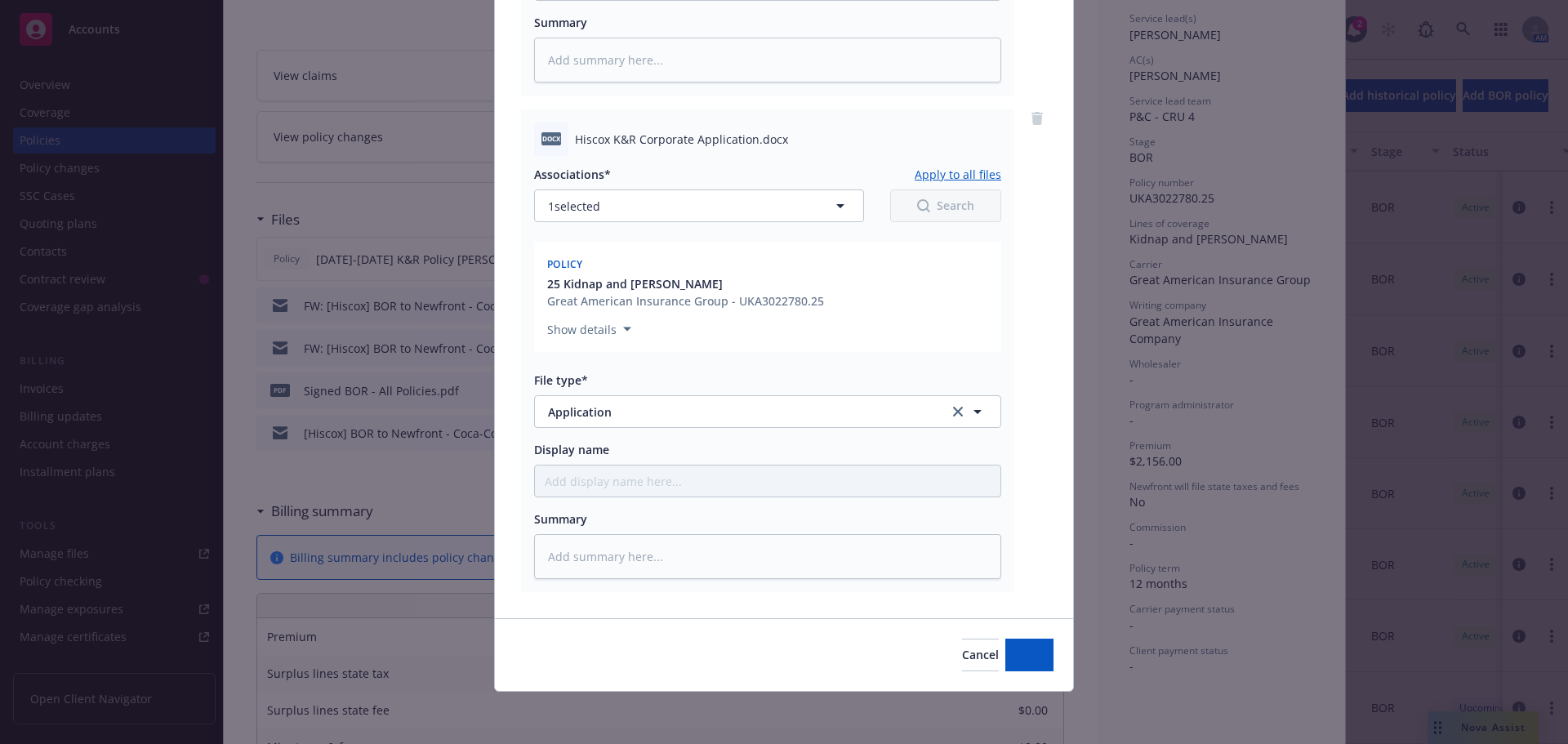
scroll to position [1573, 0]
type textarea "x"
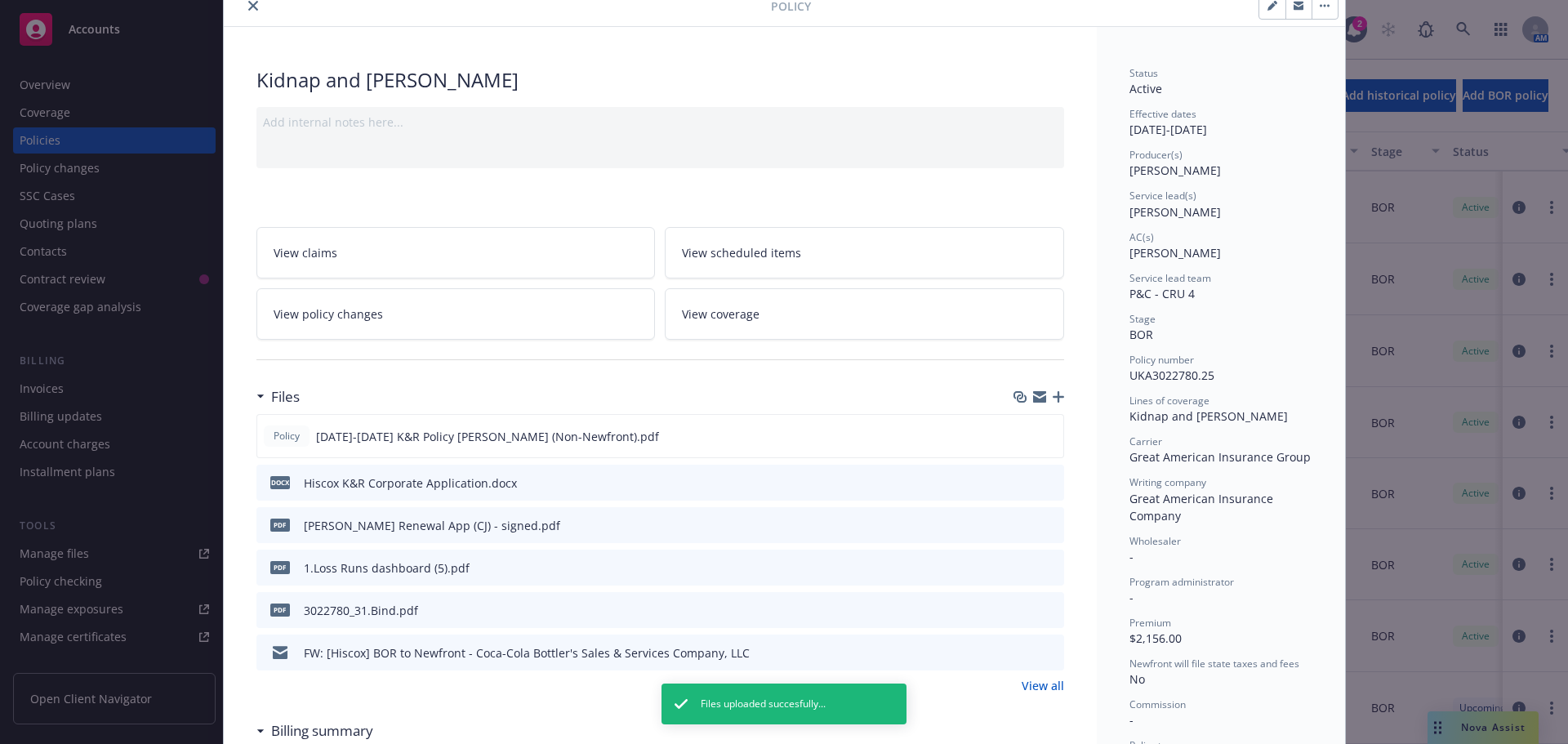
scroll to position [0, 0]
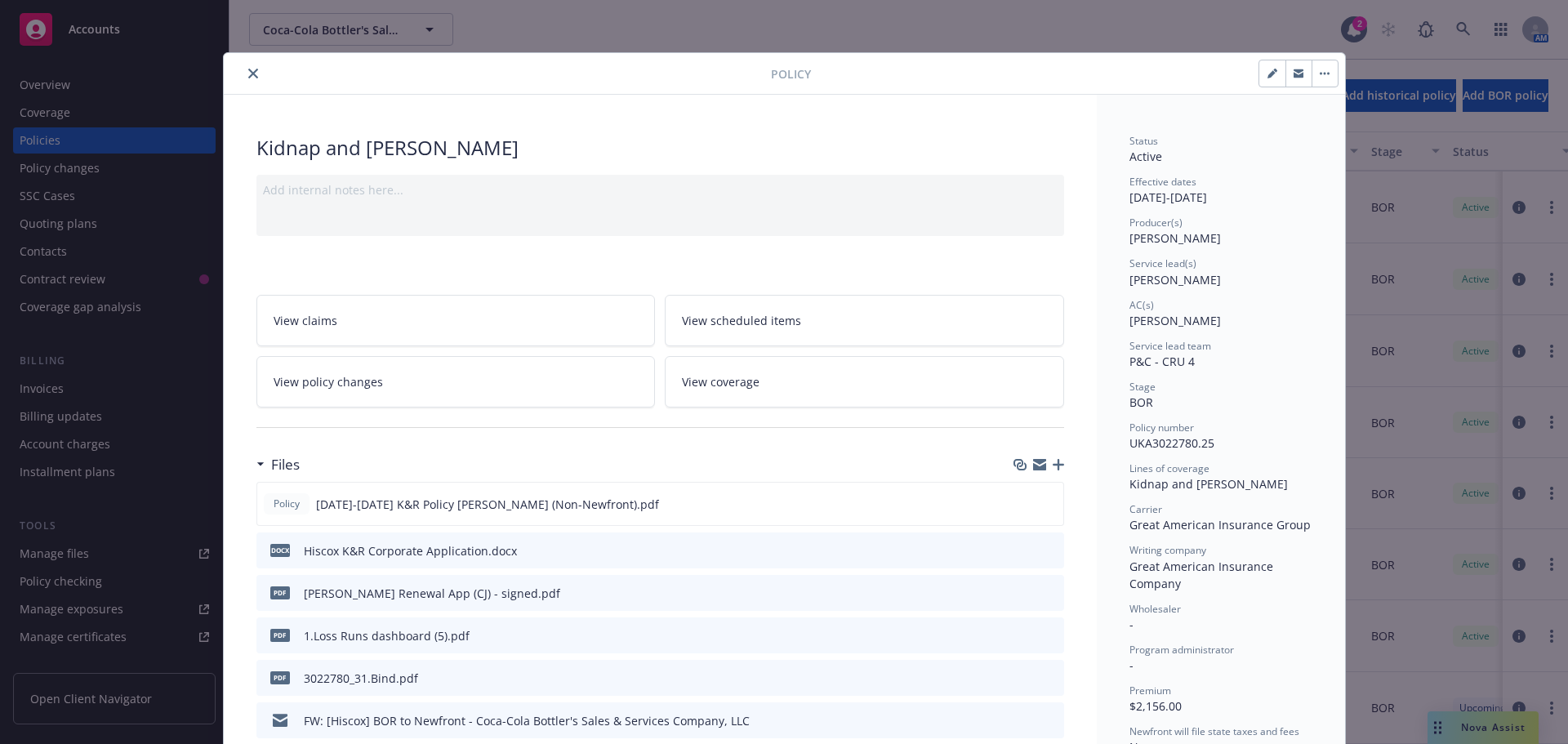
click at [250, 73] on icon "close" at bounding box center [253, 73] width 9 height 9
